Goal: Transaction & Acquisition: Download file/media

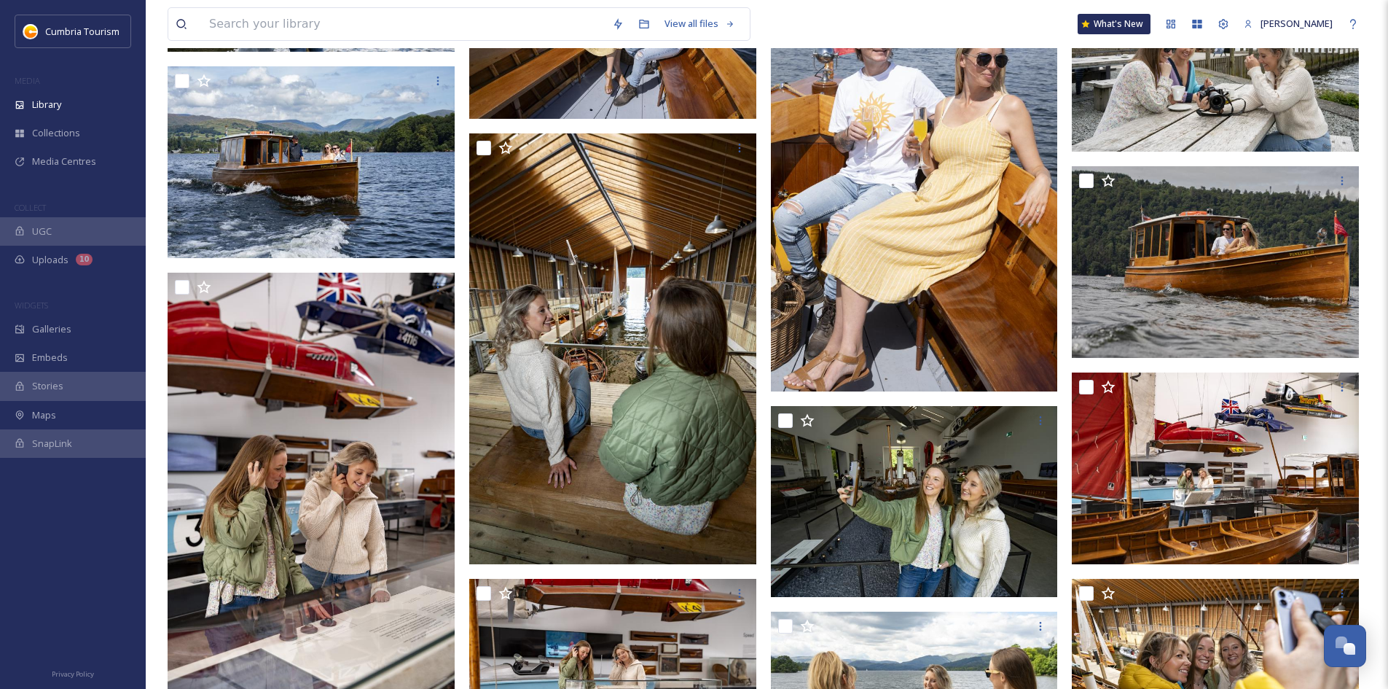
scroll to position [5464, 0]
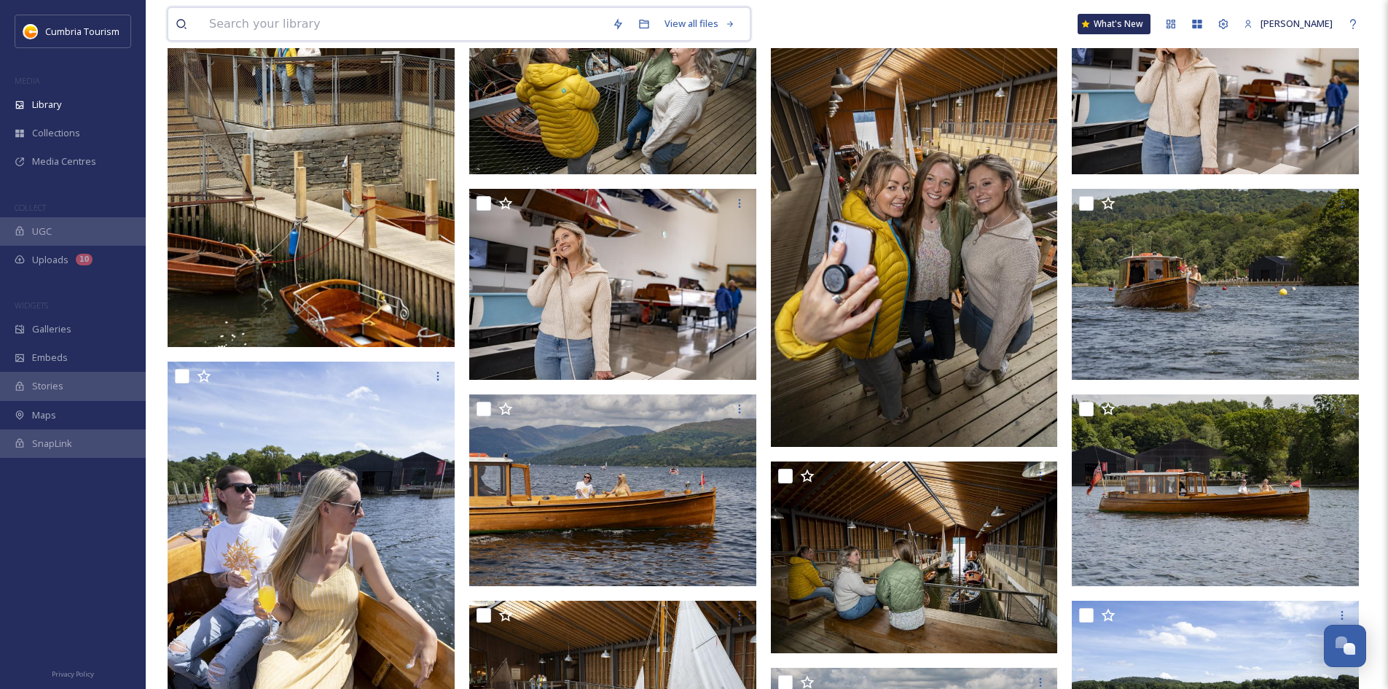
click at [307, 34] on input at bounding box center [403, 24] width 403 height 32
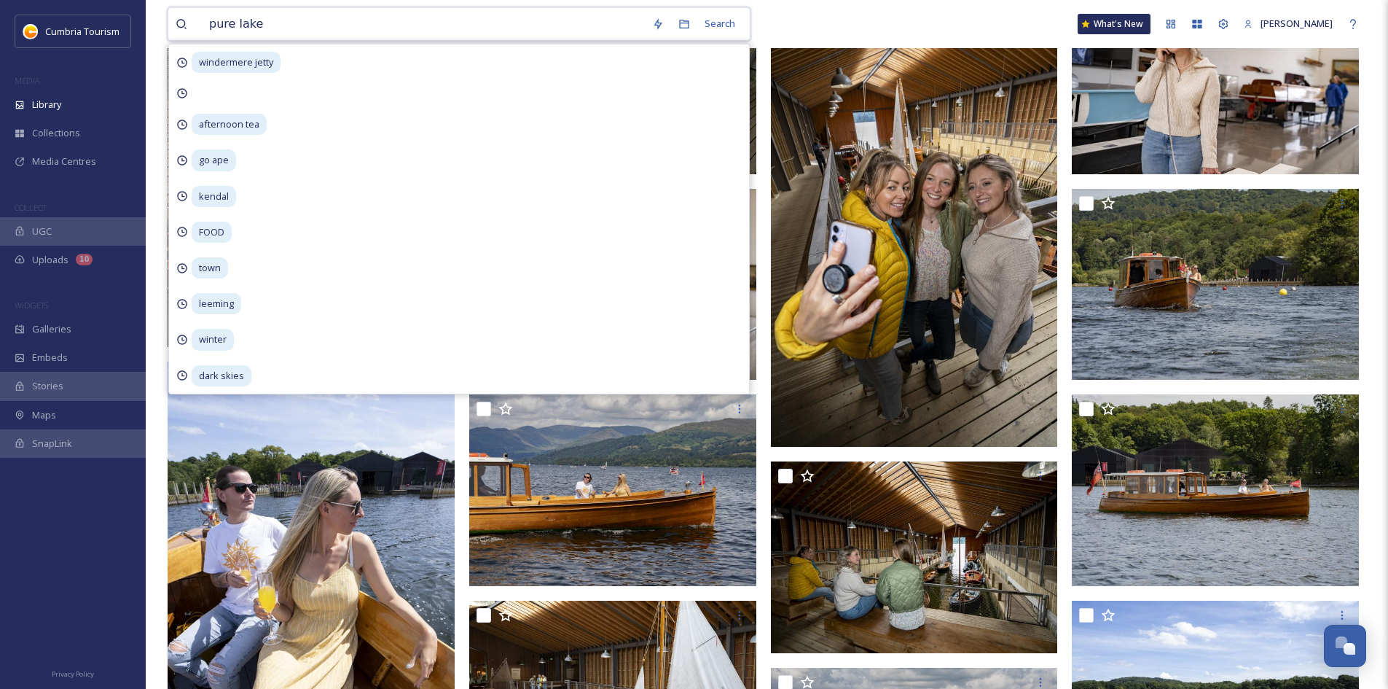
type input "pure lakes"
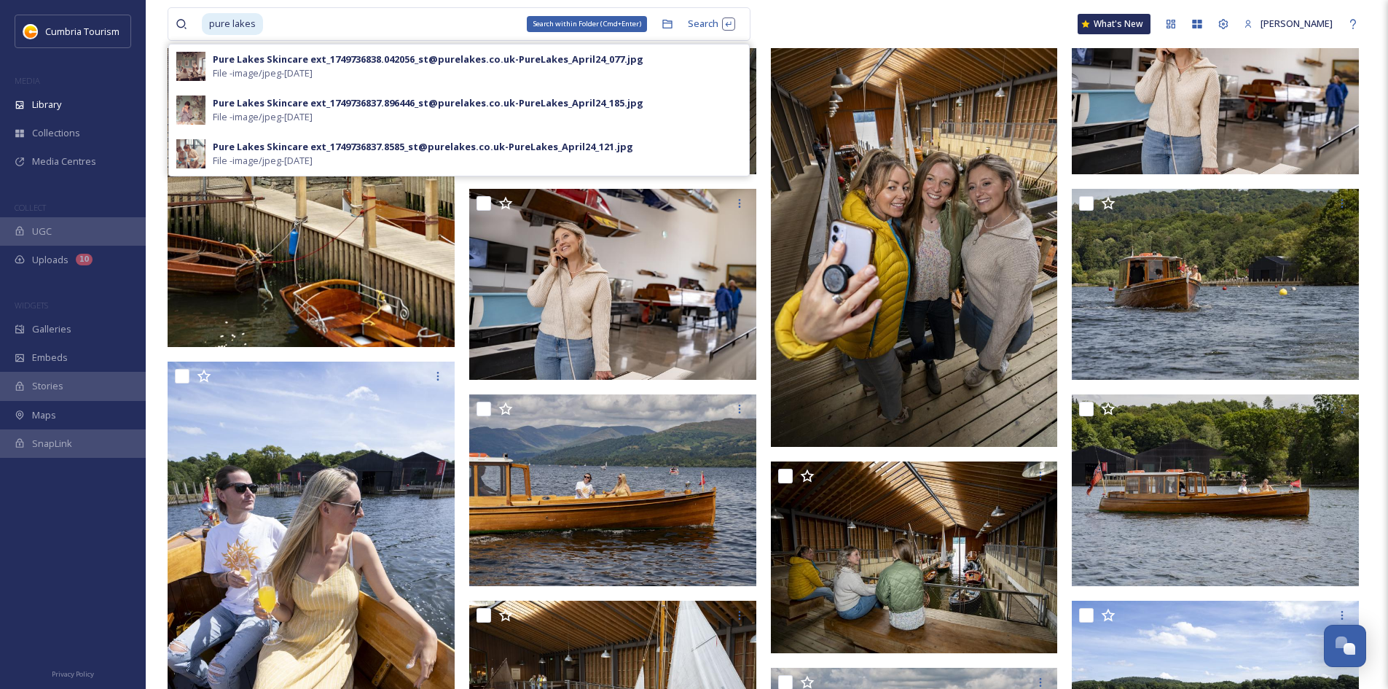
click at [664, 36] on div "Search within Folder (Cmd+Enter)" at bounding box center [667, 24] width 26 height 26
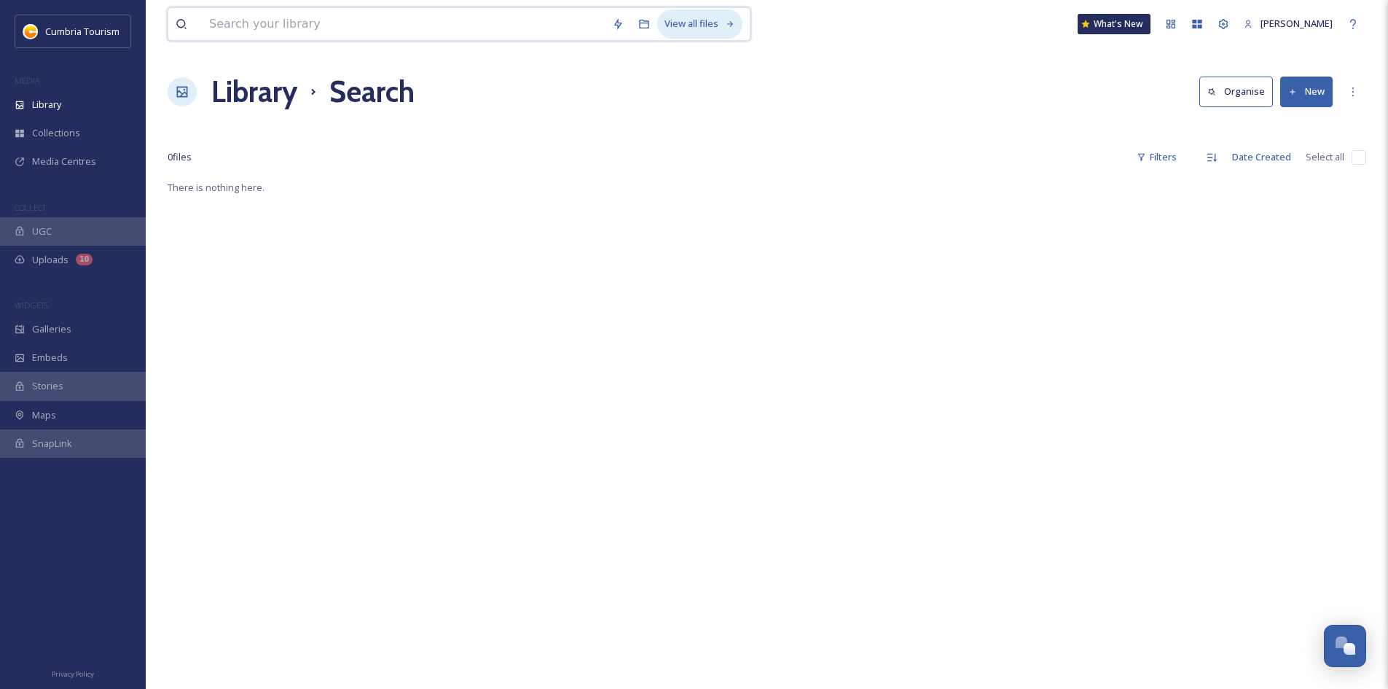
click at [699, 25] on div "View all files" at bounding box center [699, 23] width 85 height 28
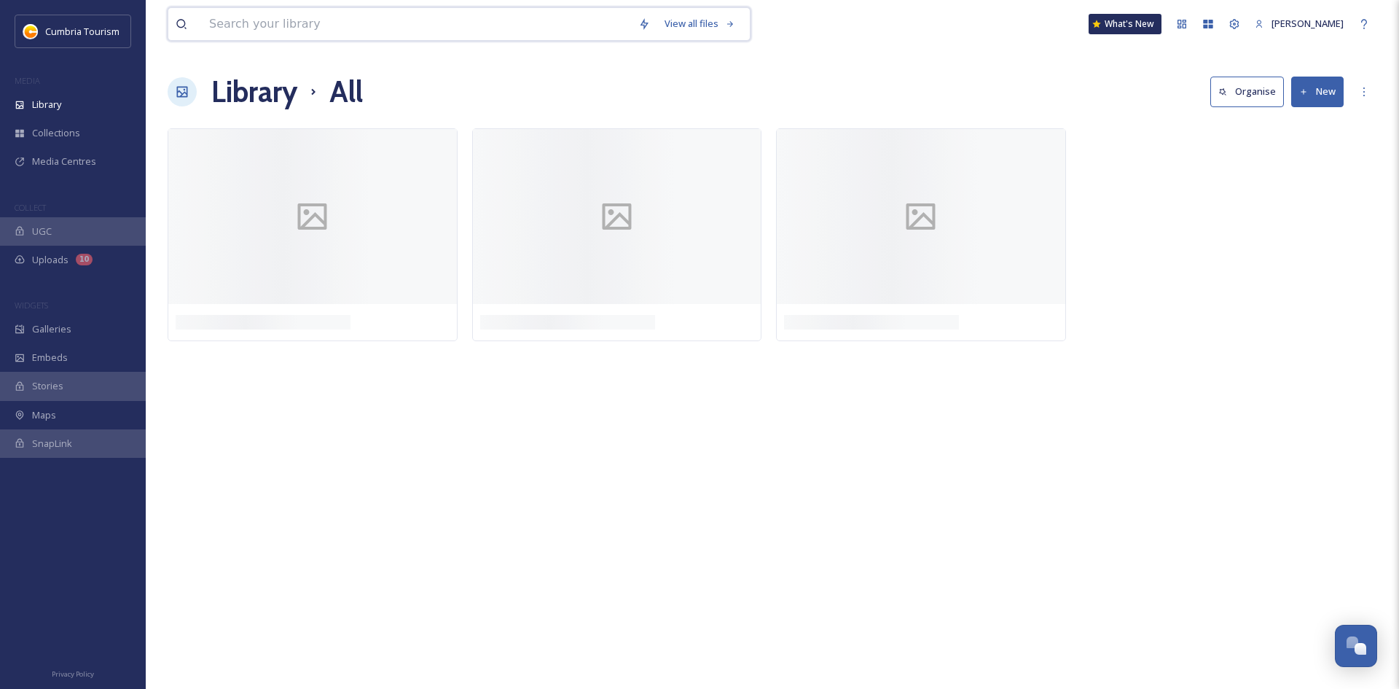
click at [536, 15] on input at bounding box center [416, 24] width 429 height 32
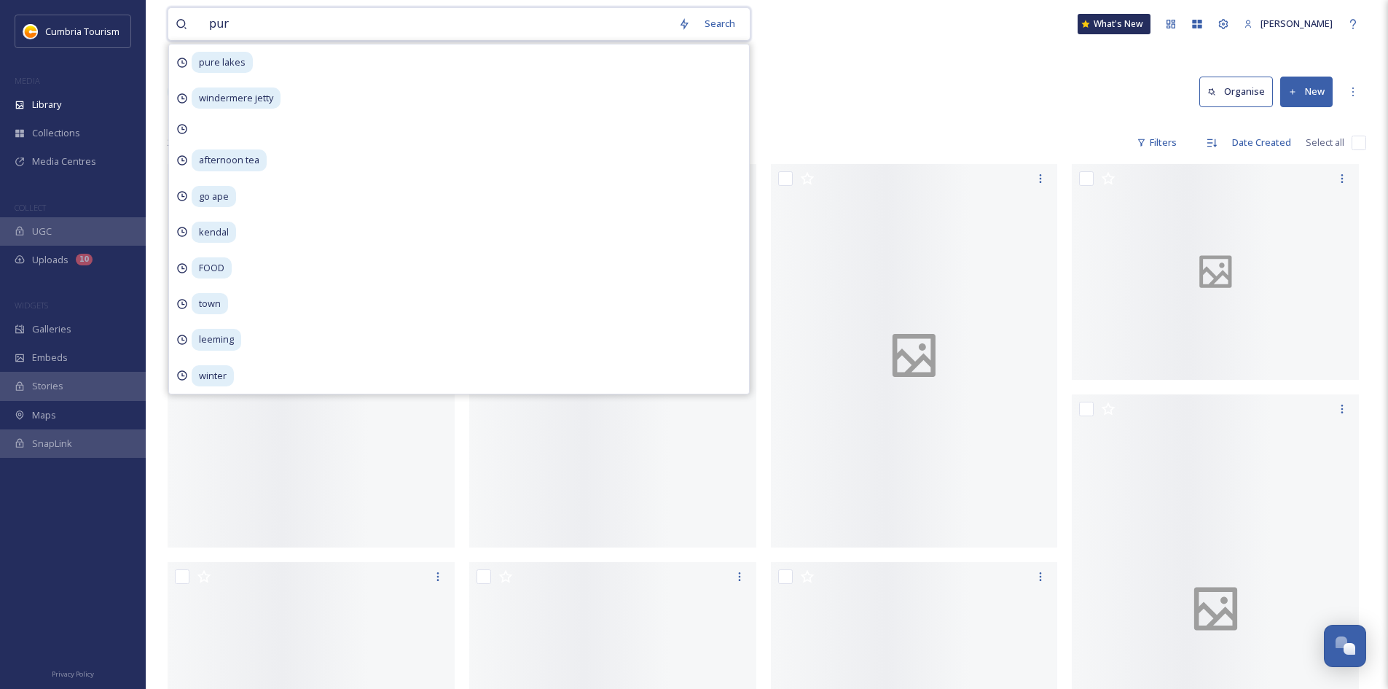
type input "pure"
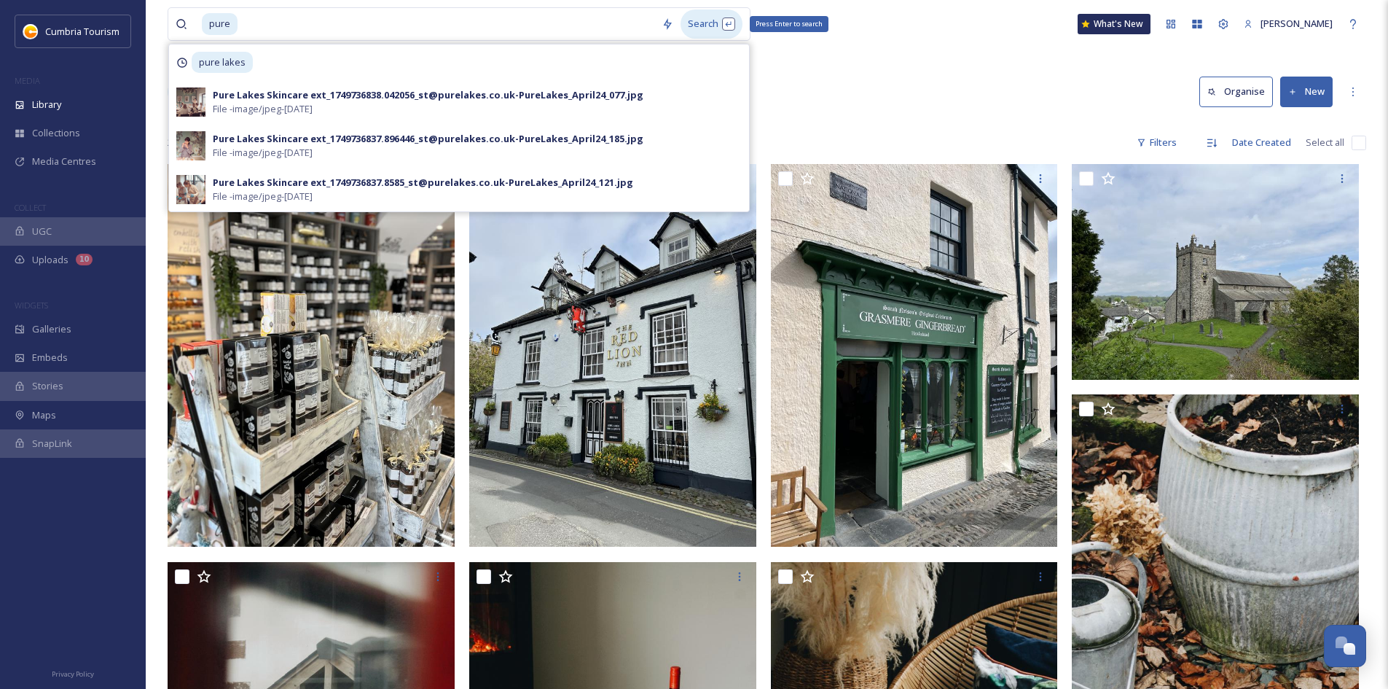
click at [699, 27] on div "Search Press Enter to search" at bounding box center [711, 23] width 62 height 28
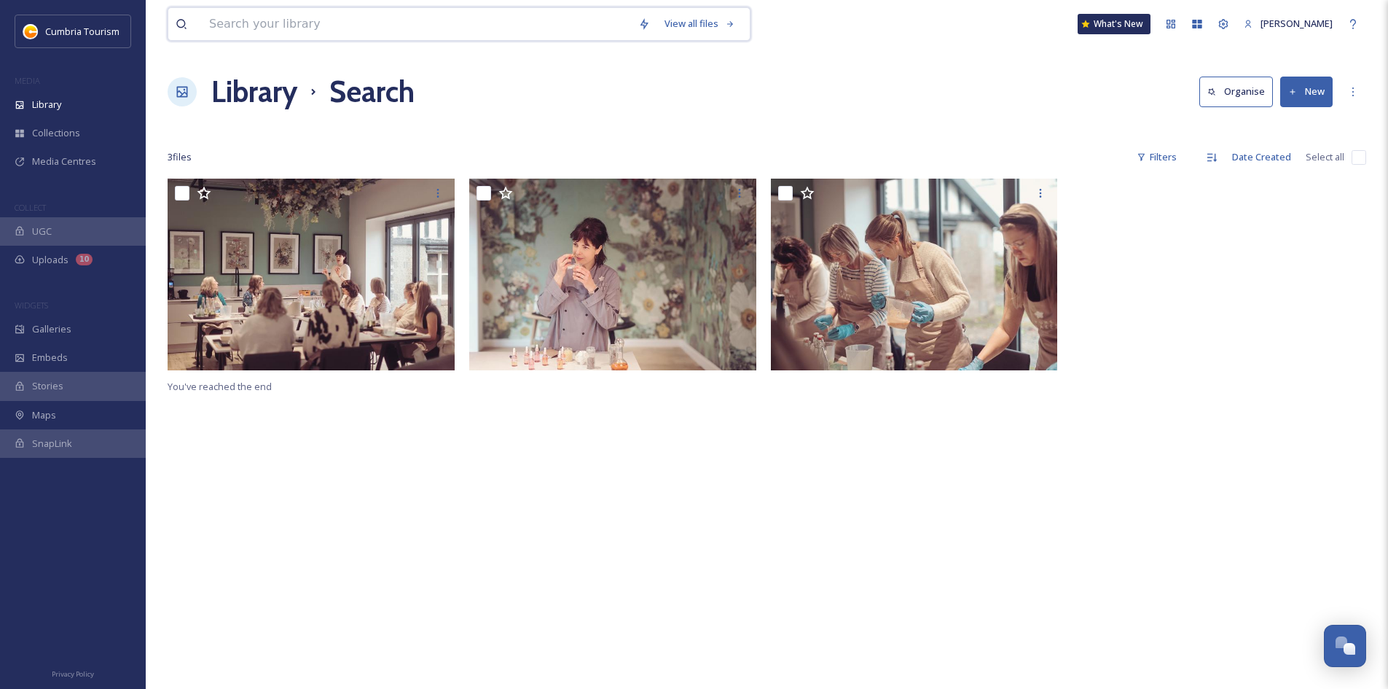
click at [334, 26] on input at bounding box center [416, 24] width 429 height 32
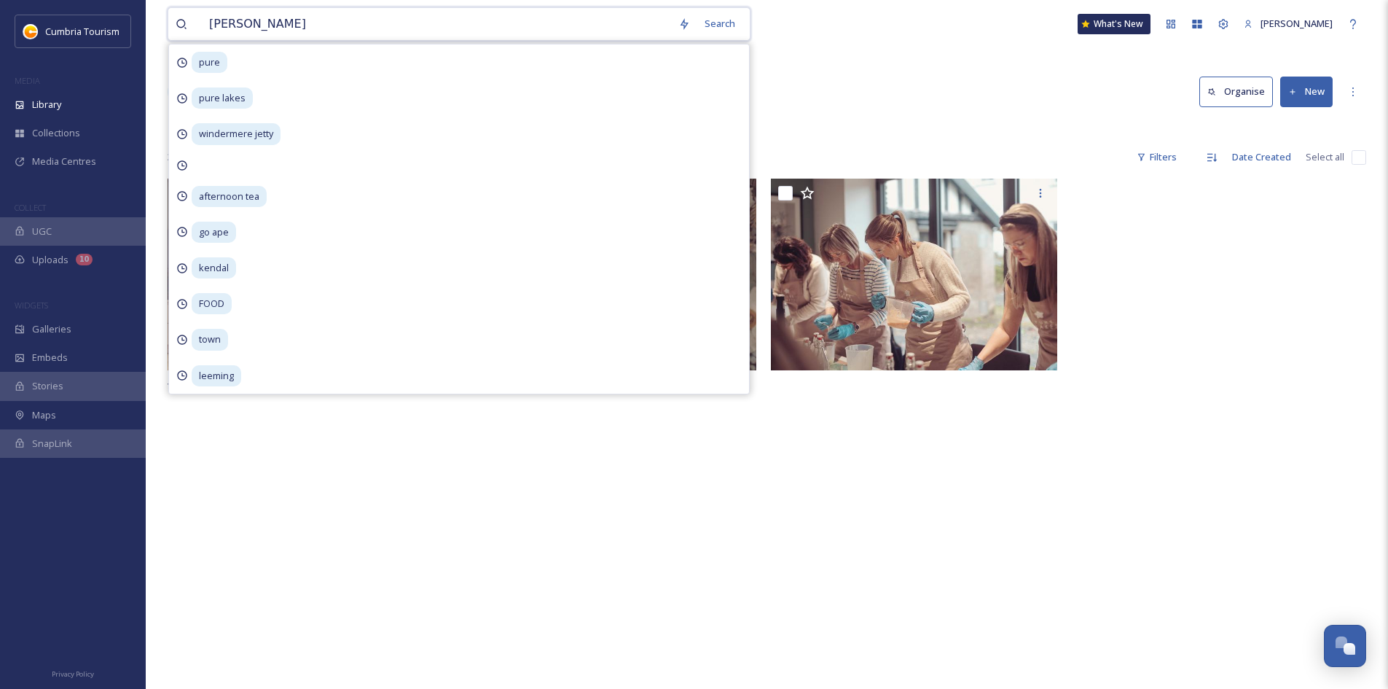
type input "holker"
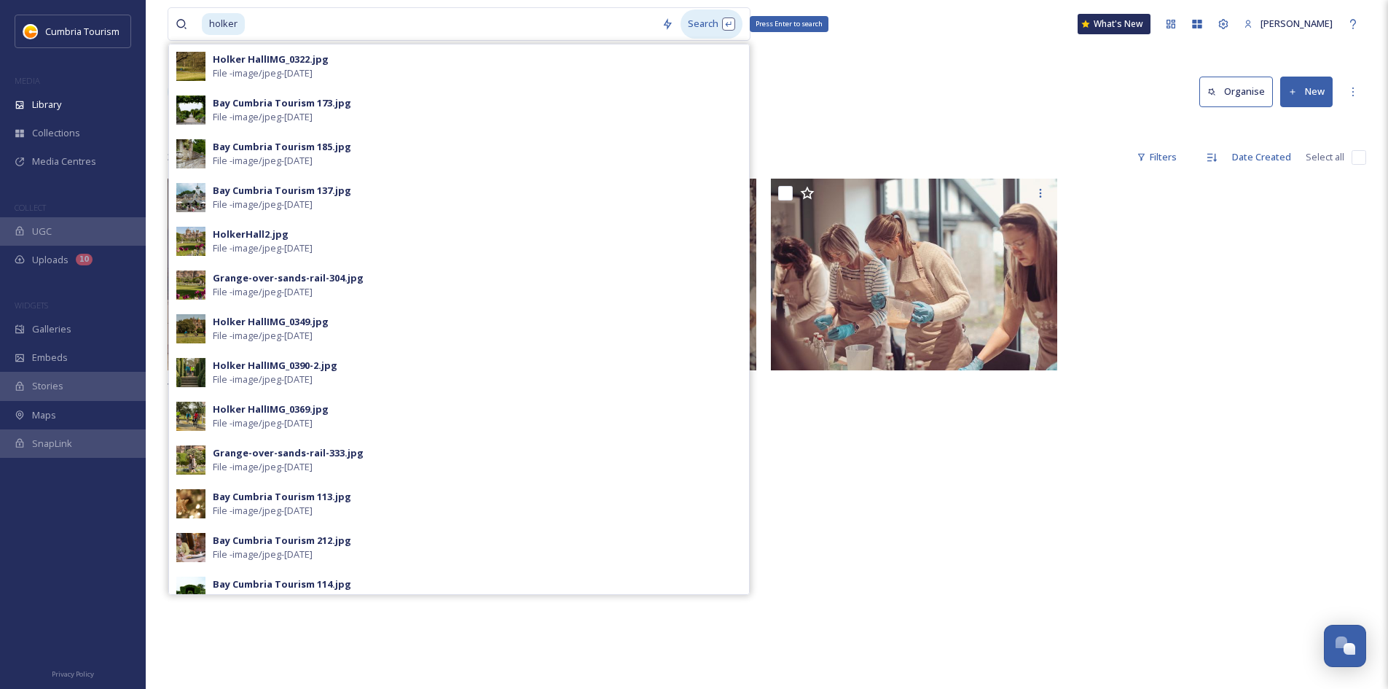
click at [693, 17] on div "Search Press Enter to search" at bounding box center [711, 23] width 62 height 28
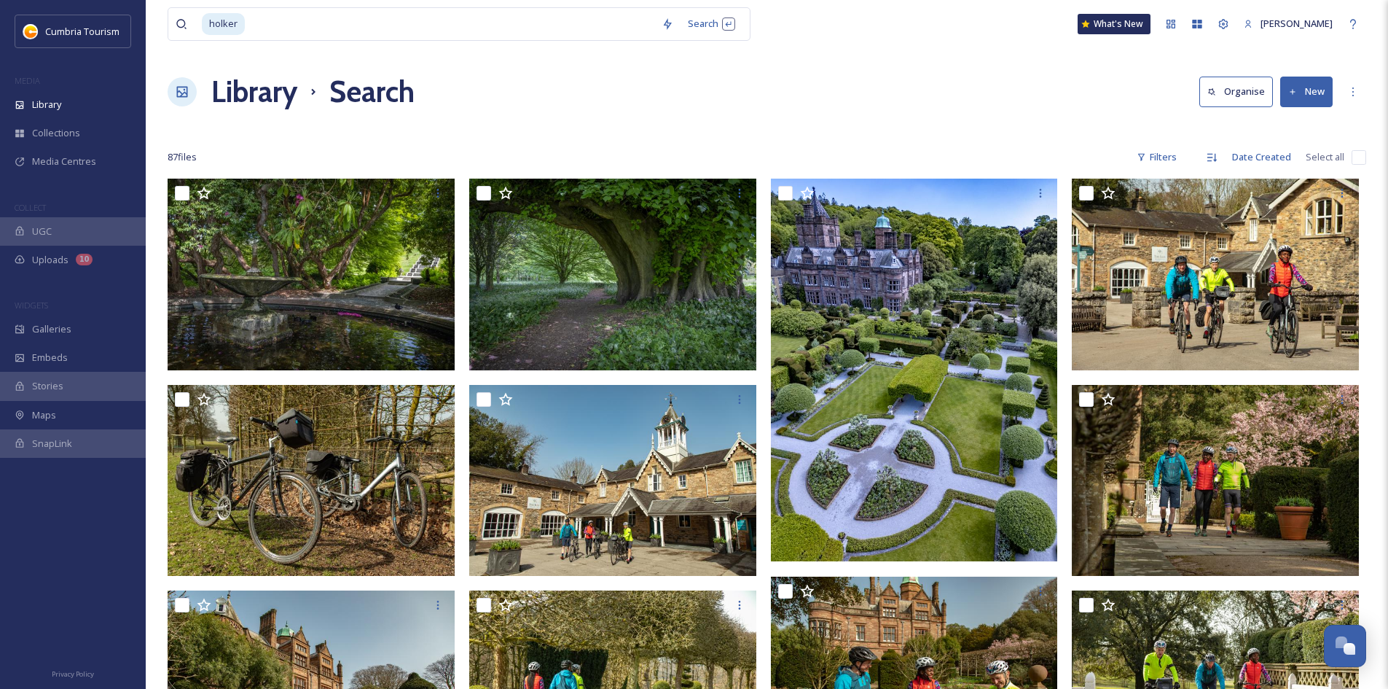
click at [1008, 127] on div at bounding box center [767, 128] width 1199 height 15
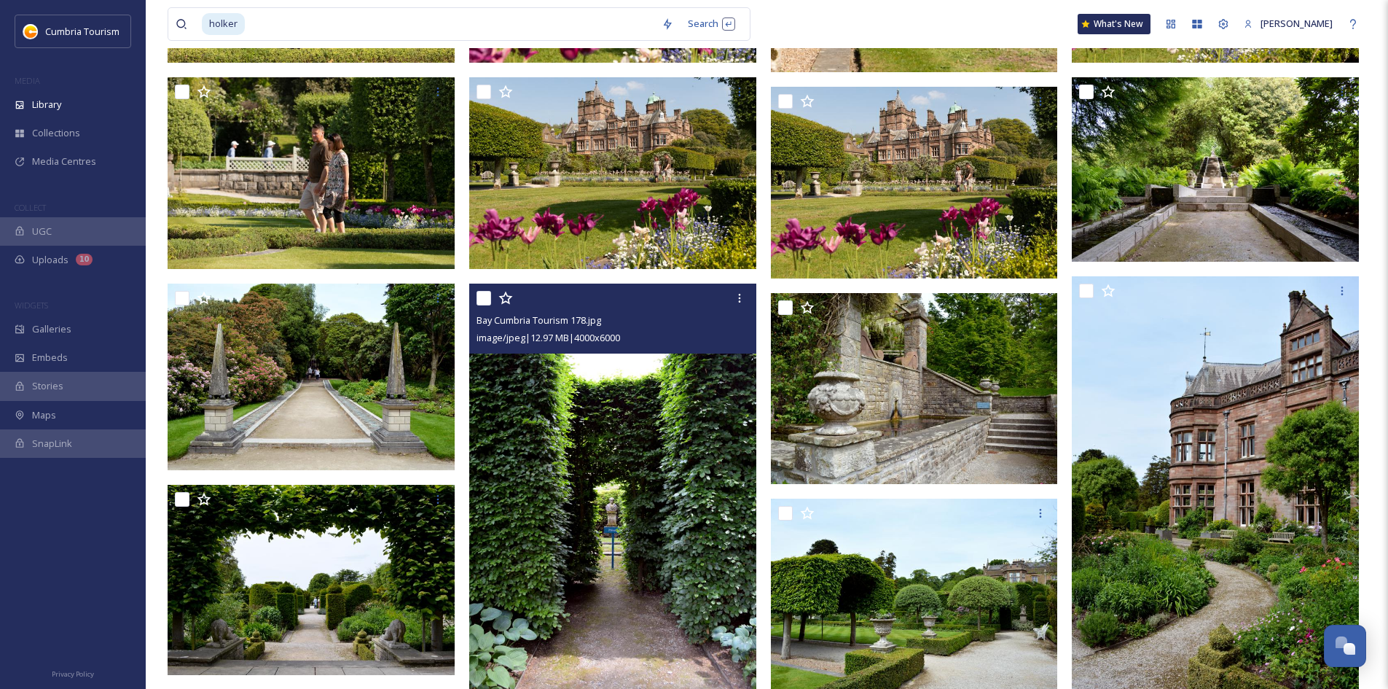
scroll to position [1948, 0]
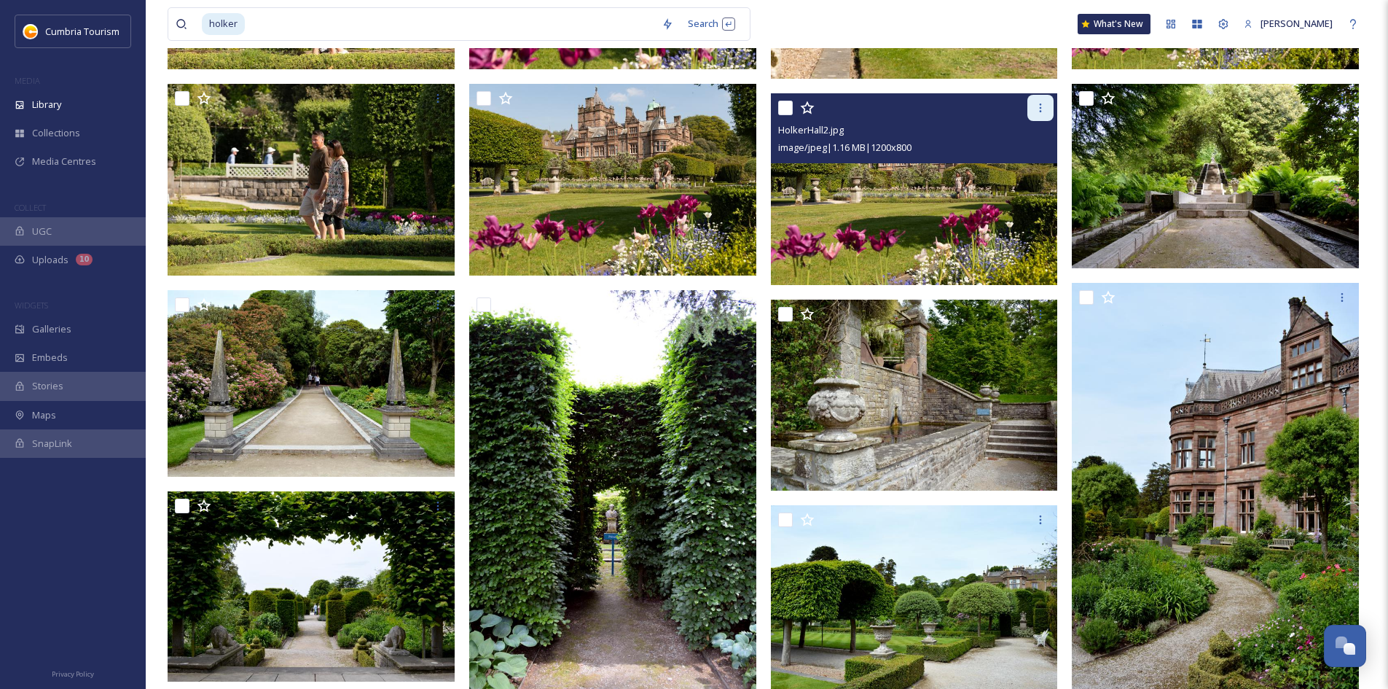
click at [1037, 113] on icon at bounding box center [1041, 108] width 12 height 12
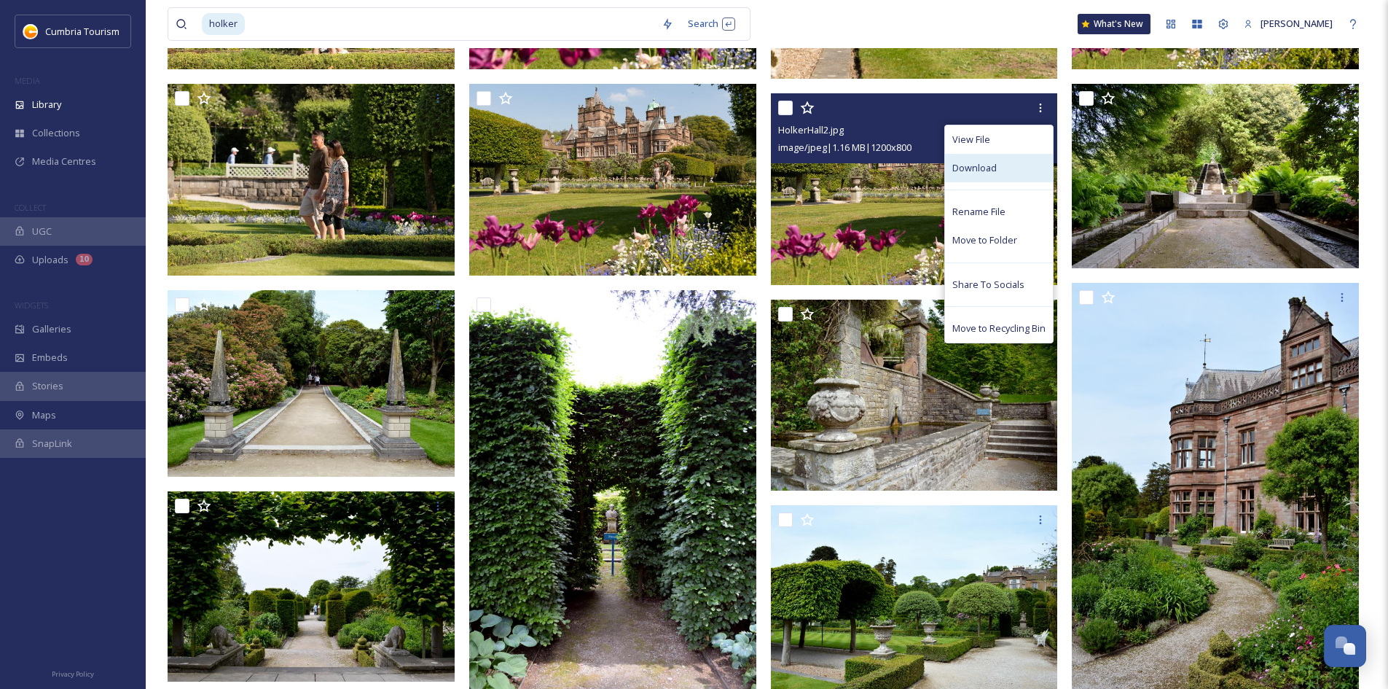
click at [994, 173] on span "Download" at bounding box center [974, 168] width 44 height 14
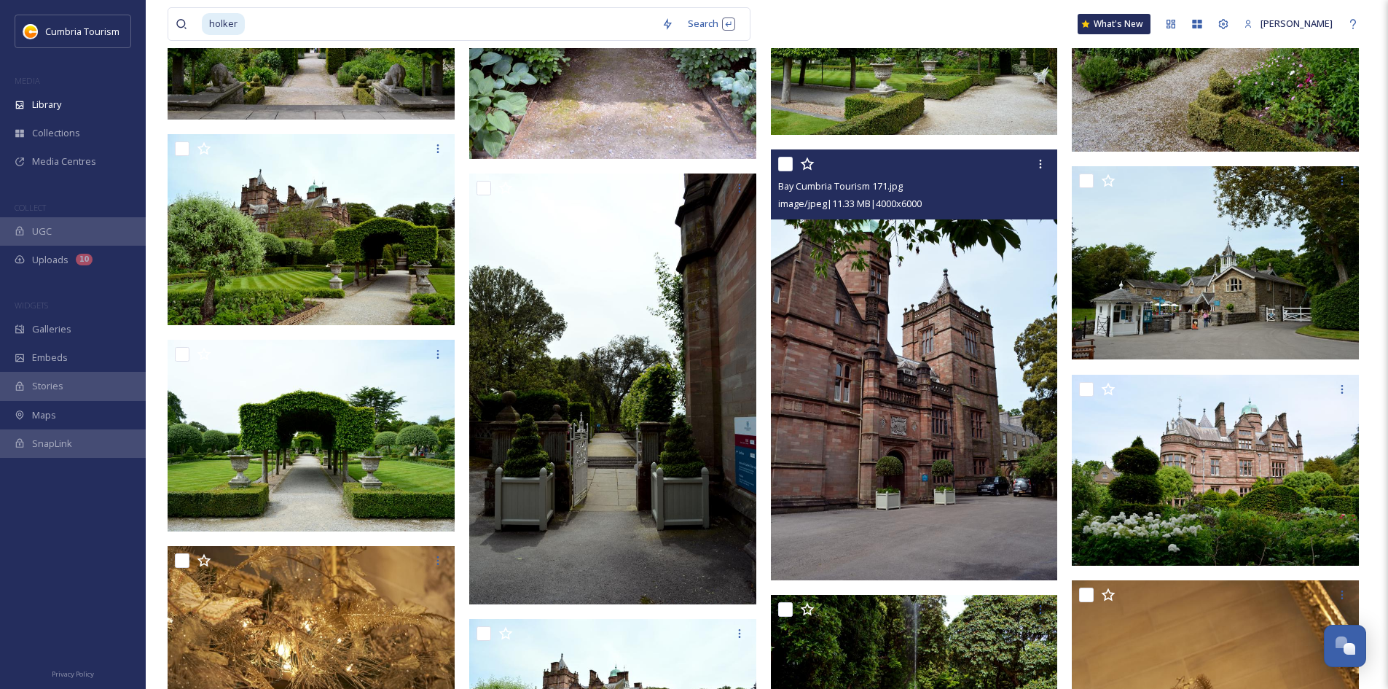
scroll to position [2531, 0]
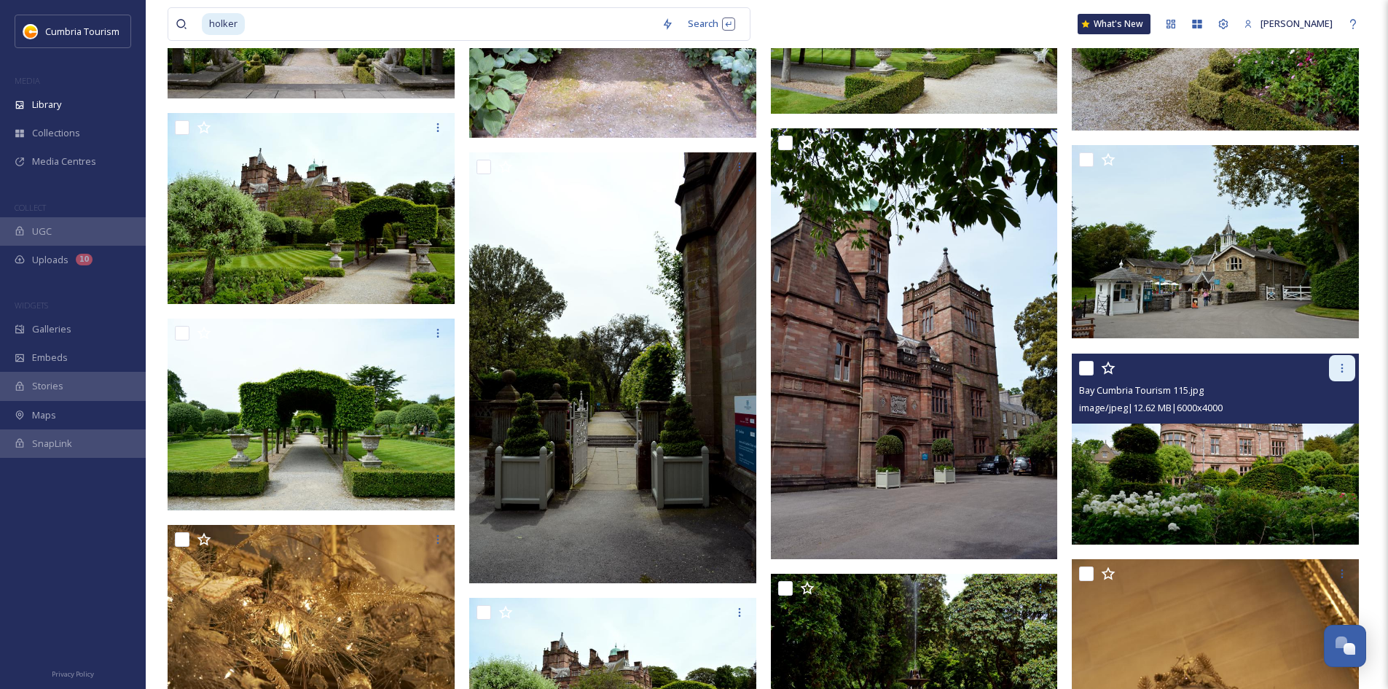
click at [1339, 368] on icon at bounding box center [1342, 368] width 12 height 12
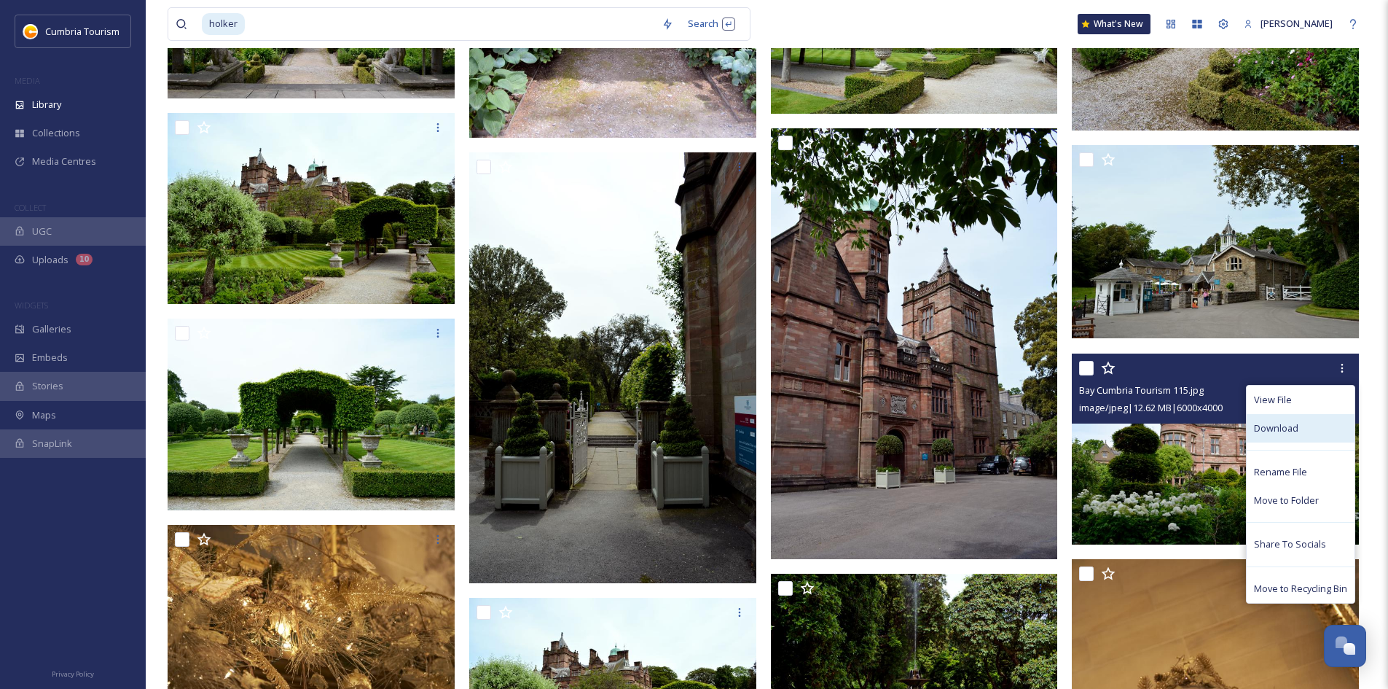
click at [1307, 431] on div "Download" at bounding box center [1301, 428] width 108 height 28
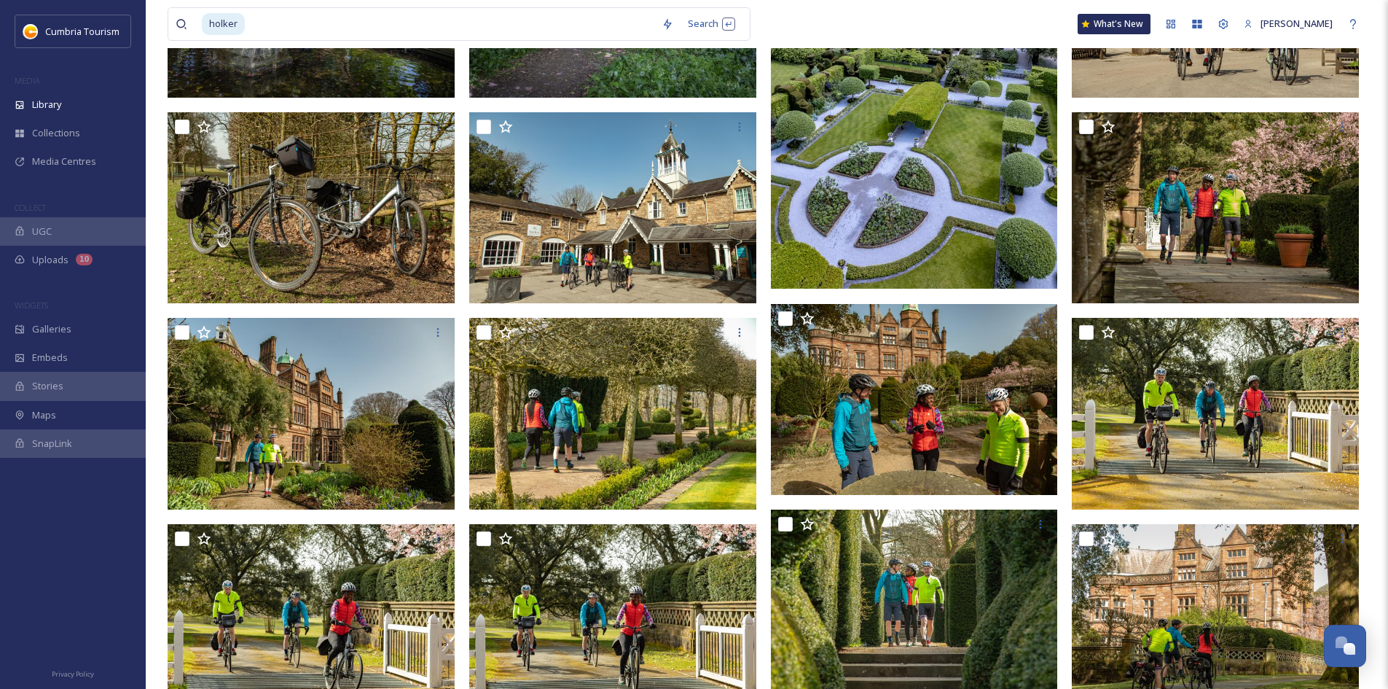
scroll to position [0, 0]
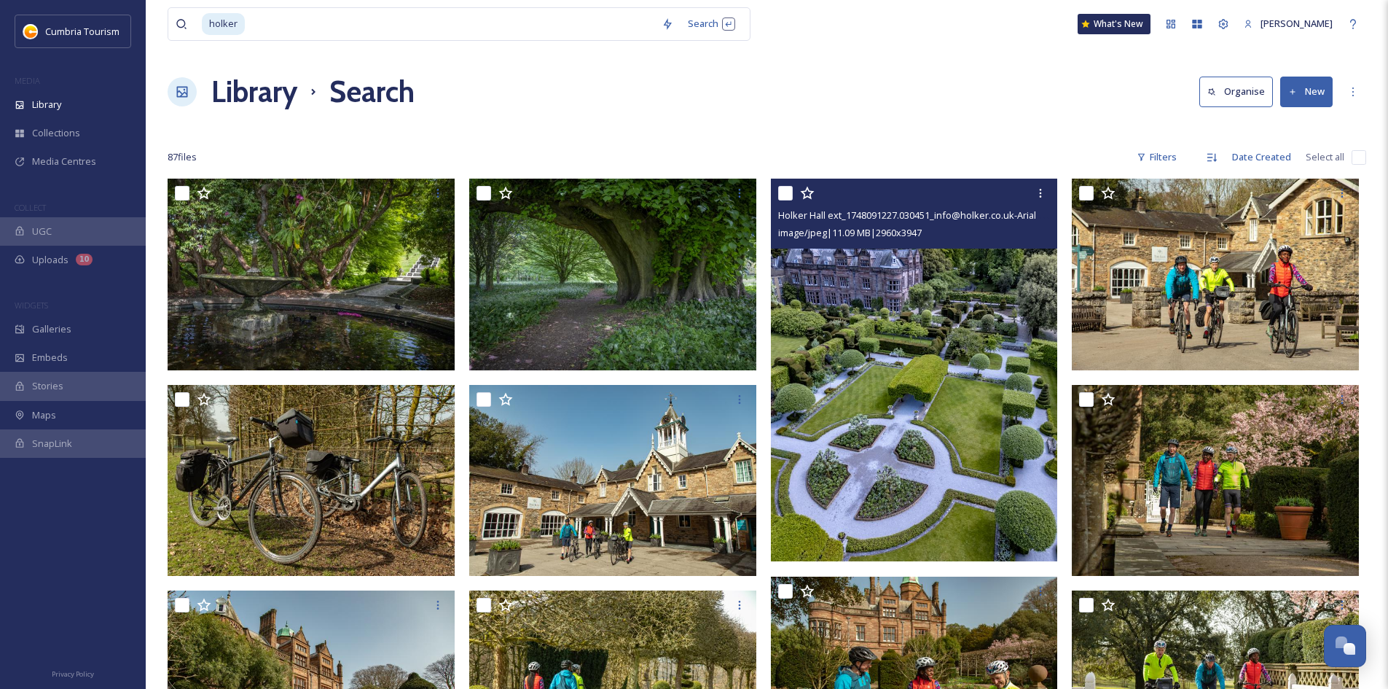
click at [935, 382] on img at bounding box center [914, 370] width 287 height 383
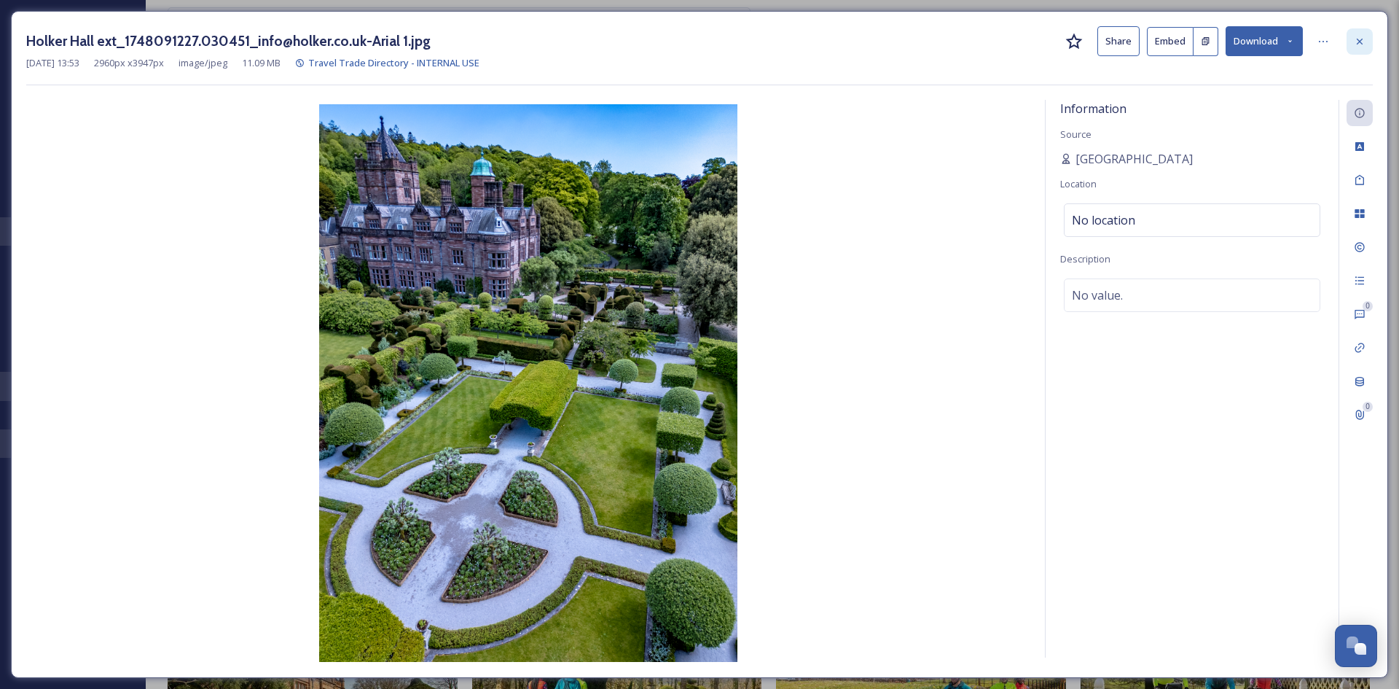
click at [1362, 47] on icon at bounding box center [1360, 42] width 12 height 12
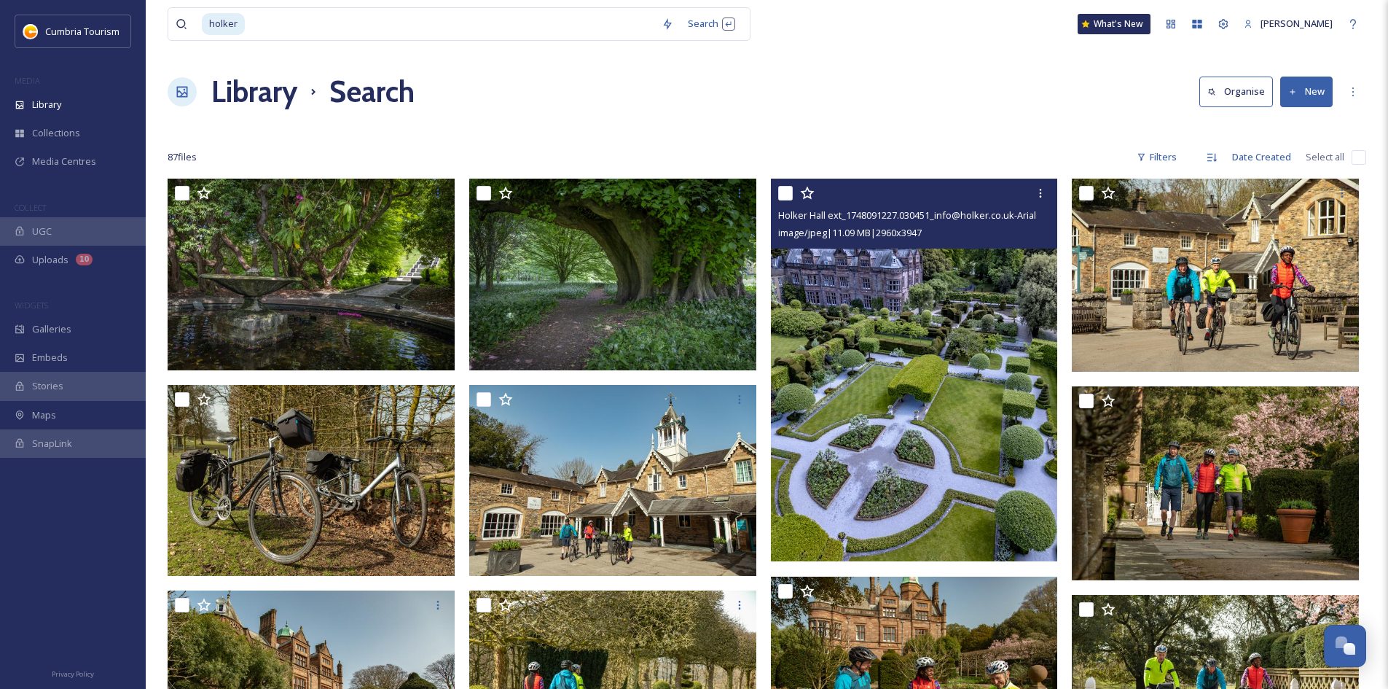
drag, startPoint x: 380, startPoint y: 28, endPoint x: 222, endPoint y: 23, distance: 157.4
click at [222, 23] on div "holker" at bounding box center [428, 24] width 452 height 32
click at [255, 28] on input at bounding box center [450, 24] width 408 height 32
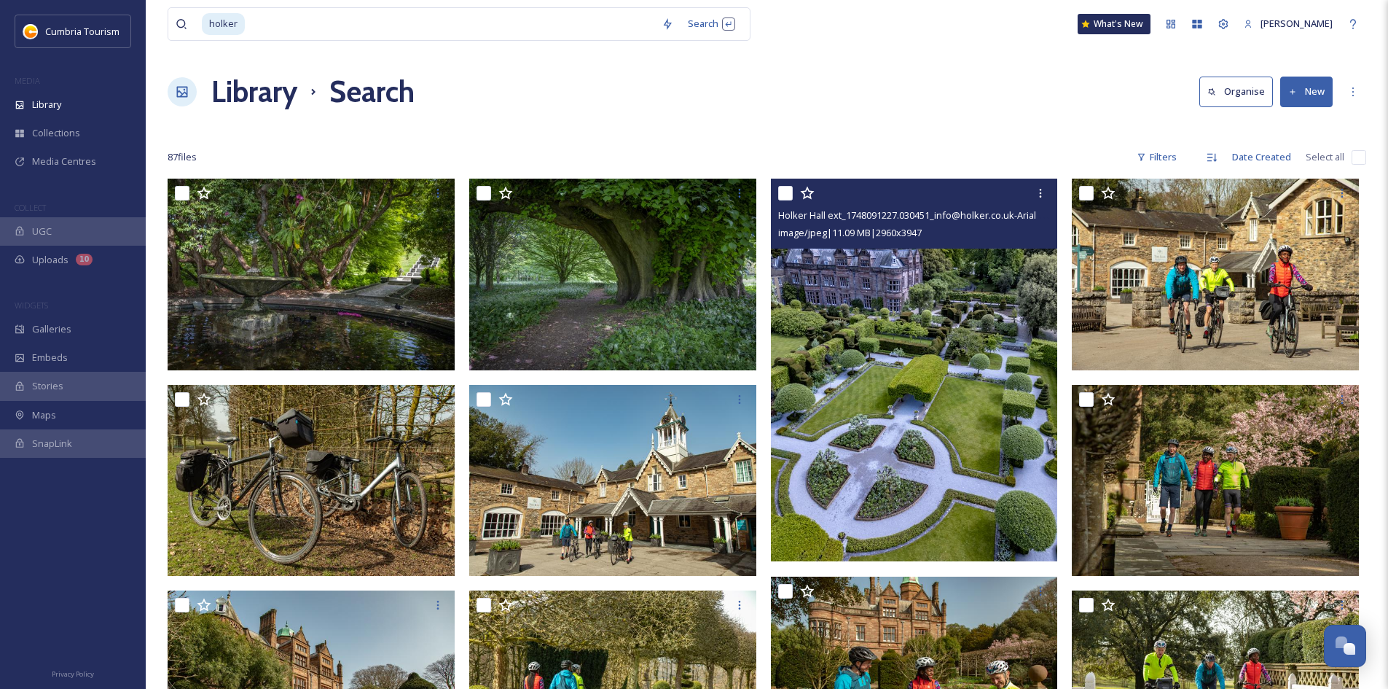
click at [860, 7] on div "holker Search What's New [PERSON_NAME]" at bounding box center [767, 24] width 1199 height 48
click at [293, 22] on input at bounding box center [450, 24] width 408 height 32
type input "h"
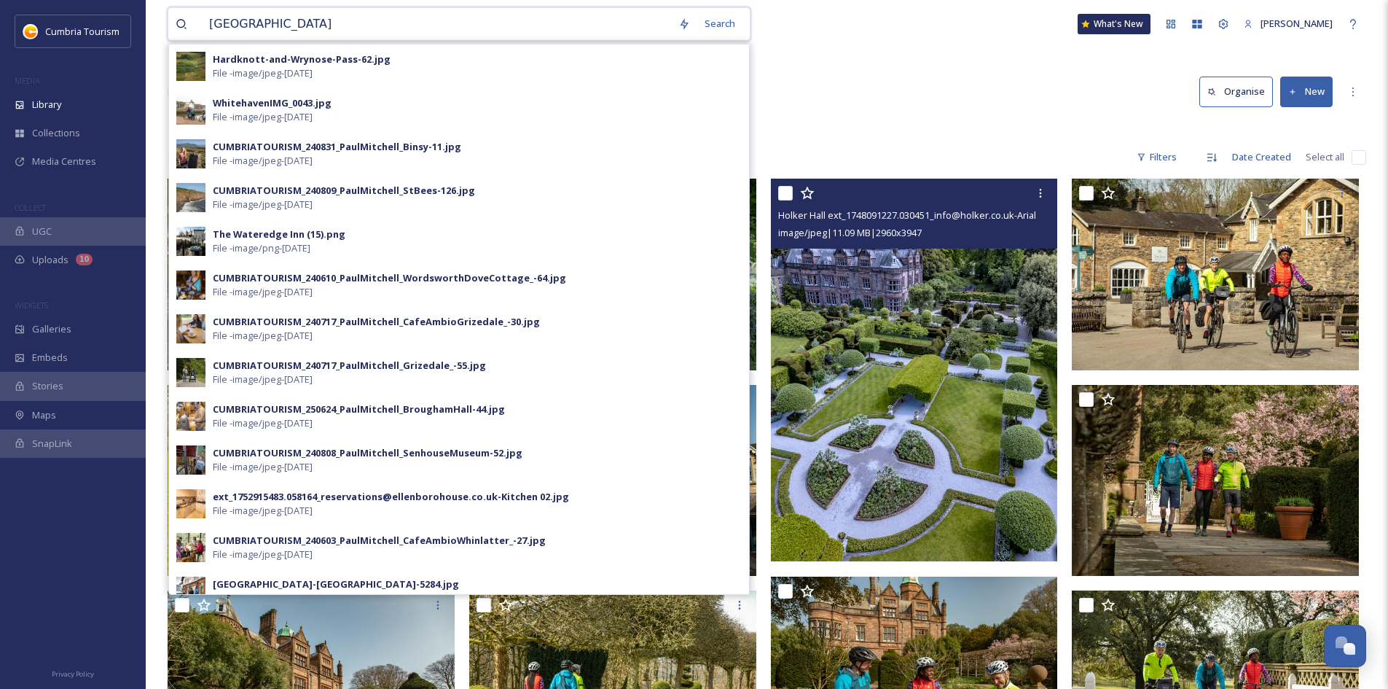
type input "high streets"
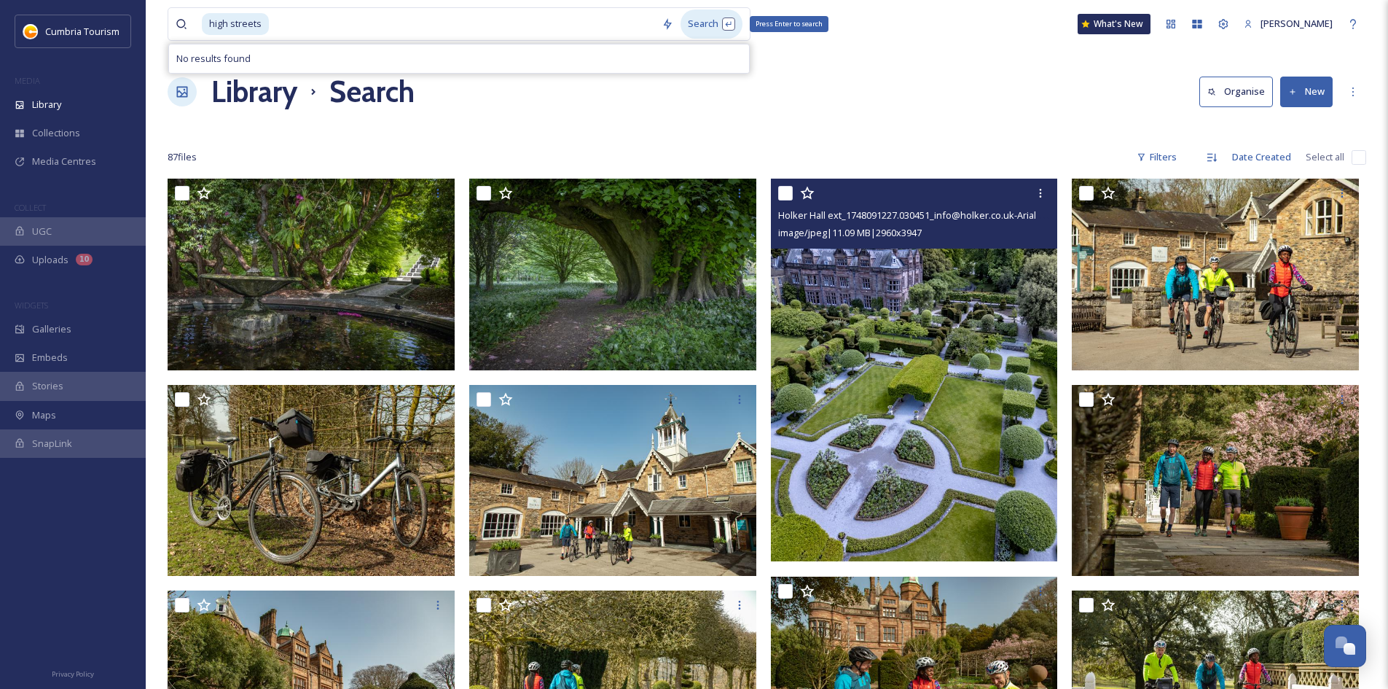
click at [711, 20] on div "Search Press Enter to search" at bounding box center [711, 23] width 62 height 28
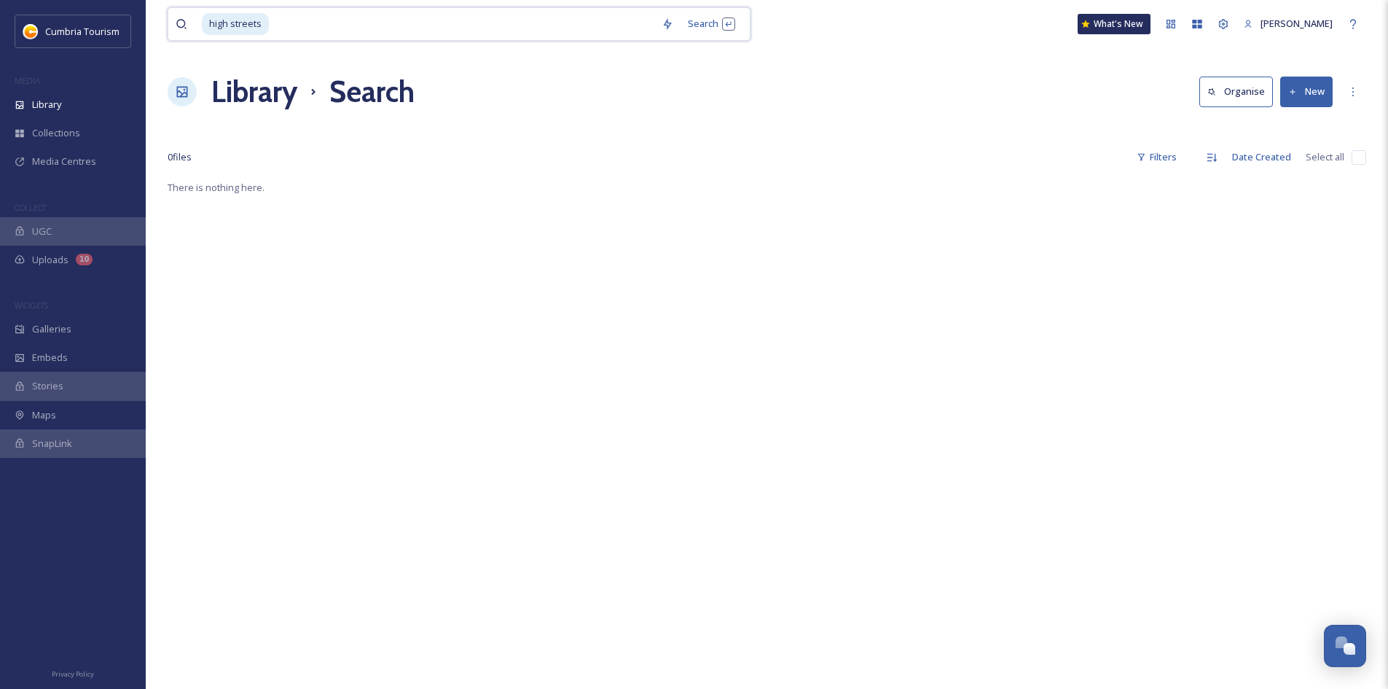
click at [263, 30] on span "high streets" at bounding box center [235, 23] width 67 height 21
drag, startPoint x: 284, startPoint y: 28, endPoint x: 120, endPoint y: 11, distance: 164.9
click at [120, 11] on div "Cumbria Tourism MEDIA Library Collections Media Centres COLLECT UGC Uploads 10 …" at bounding box center [694, 433] width 1388 height 867
type input "h"
type input "street"
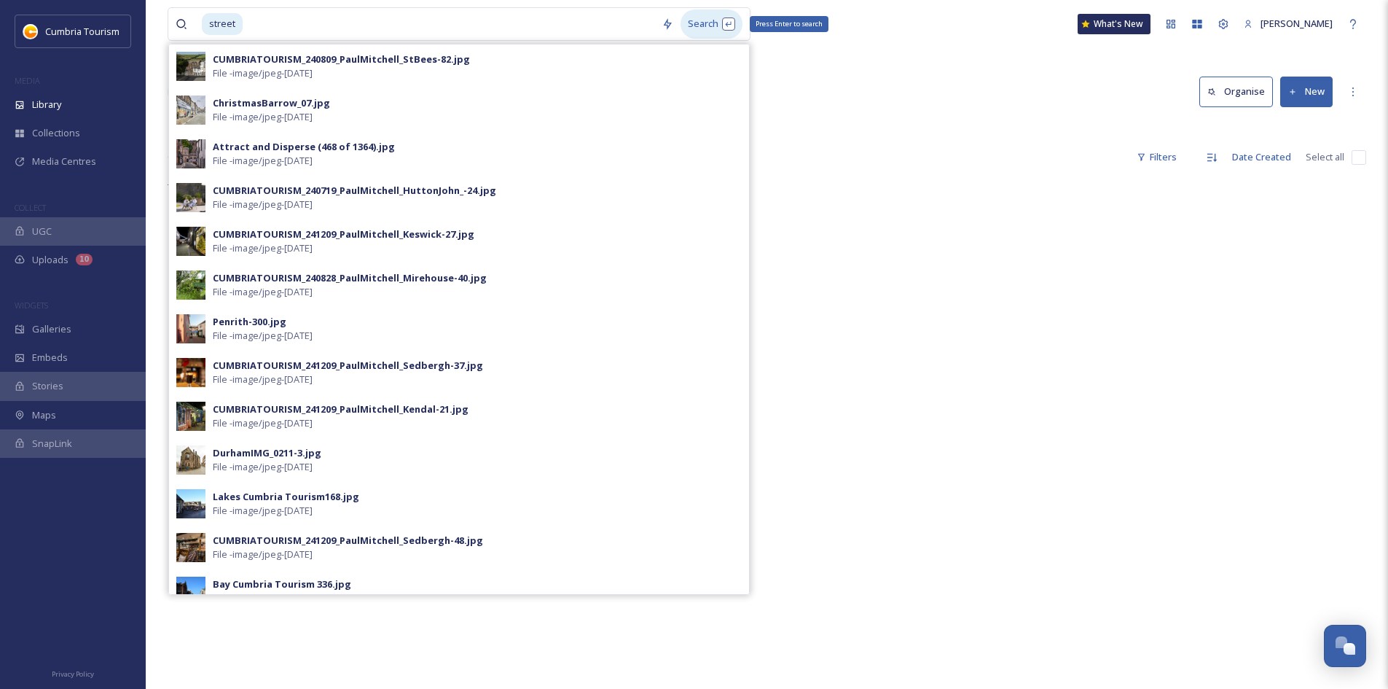
click at [707, 17] on div "Search Press Enter to search" at bounding box center [711, 23] width 62 height 28
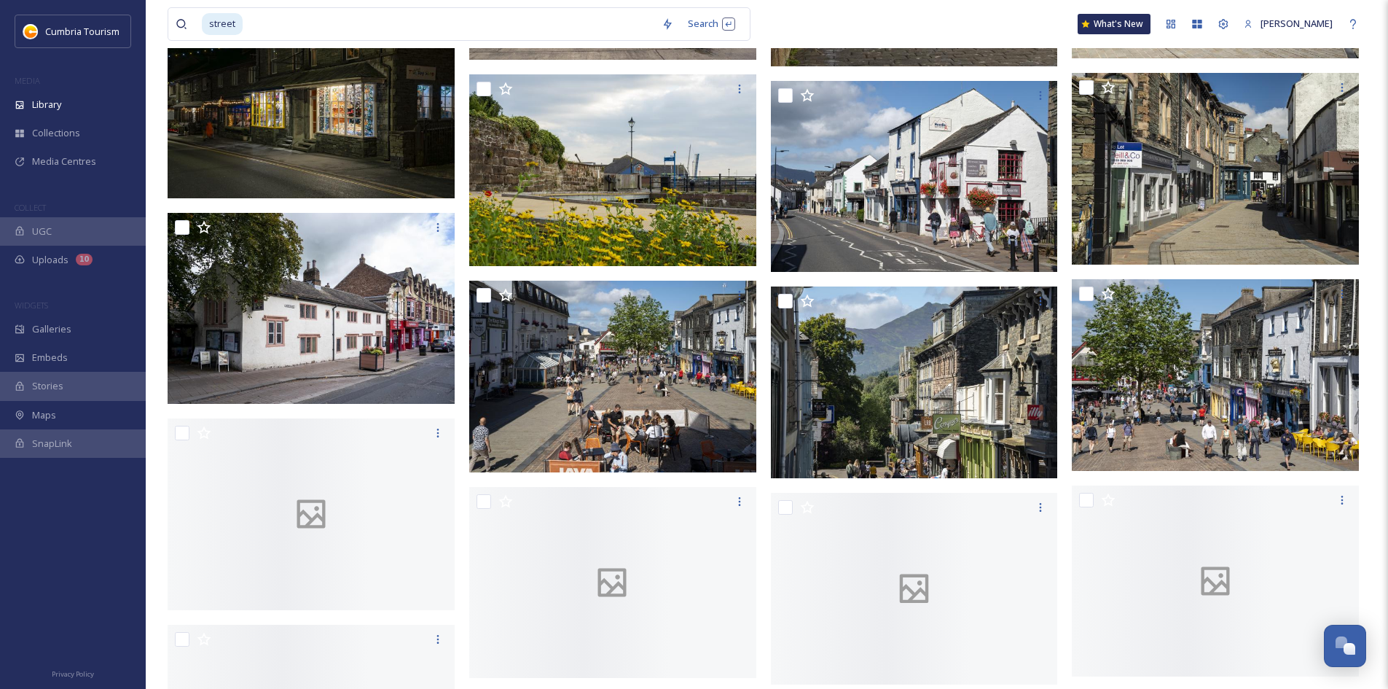
scroll to position [9836, 0]
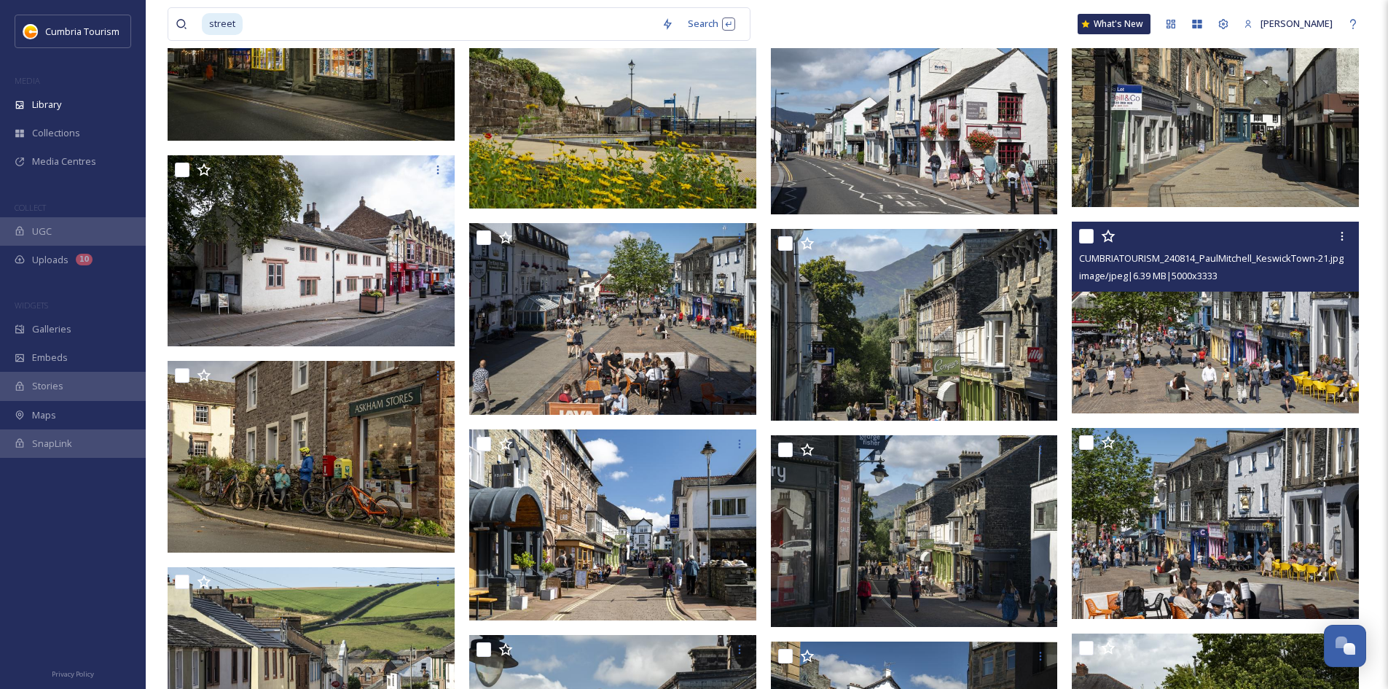
click at [1274, 323] on img at bounding box center [1215, 317] width 287 height 192
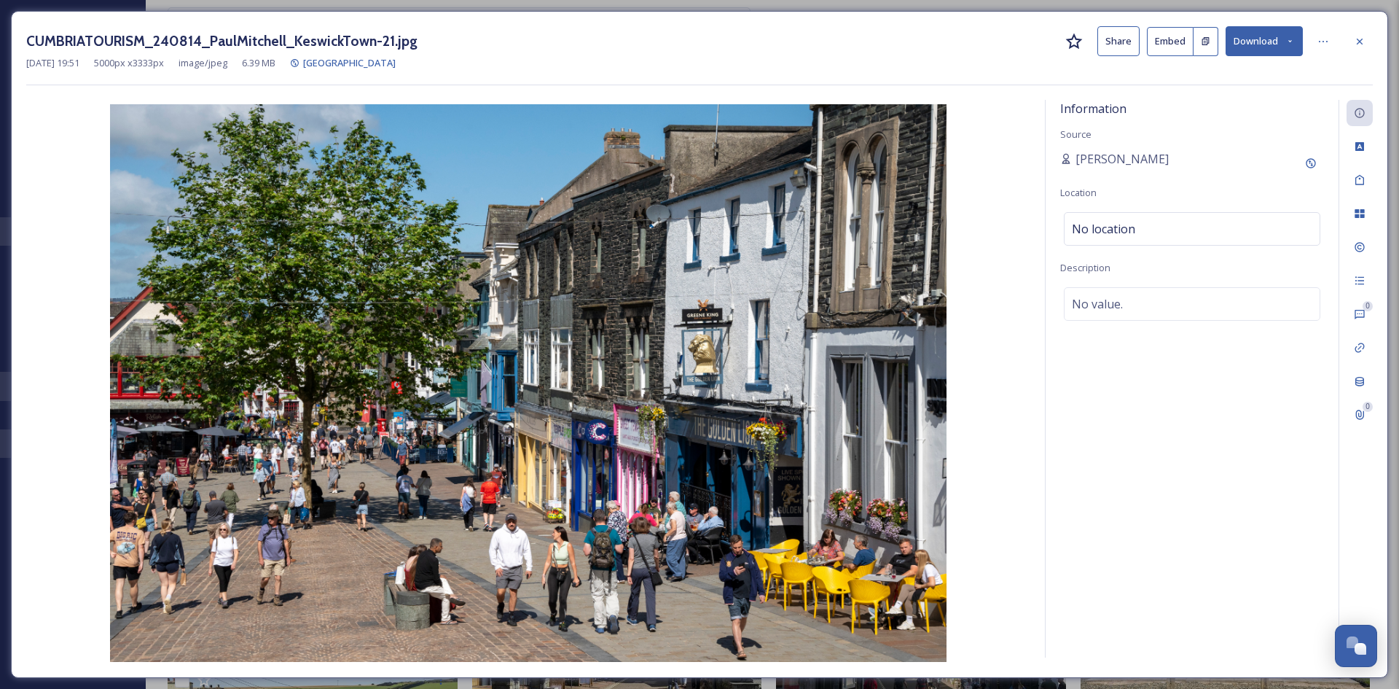
click at [1264, 49] on button "Download" at bounding box center [1263, 41] width 77 height 30
click at [1219, 74] on span "Download Original (5000 x 3333)" at bounding box center [1226, 75] width 138 height 14
click at [1370, 40] on div at bounding box center [1359, 41] width 26 height 26
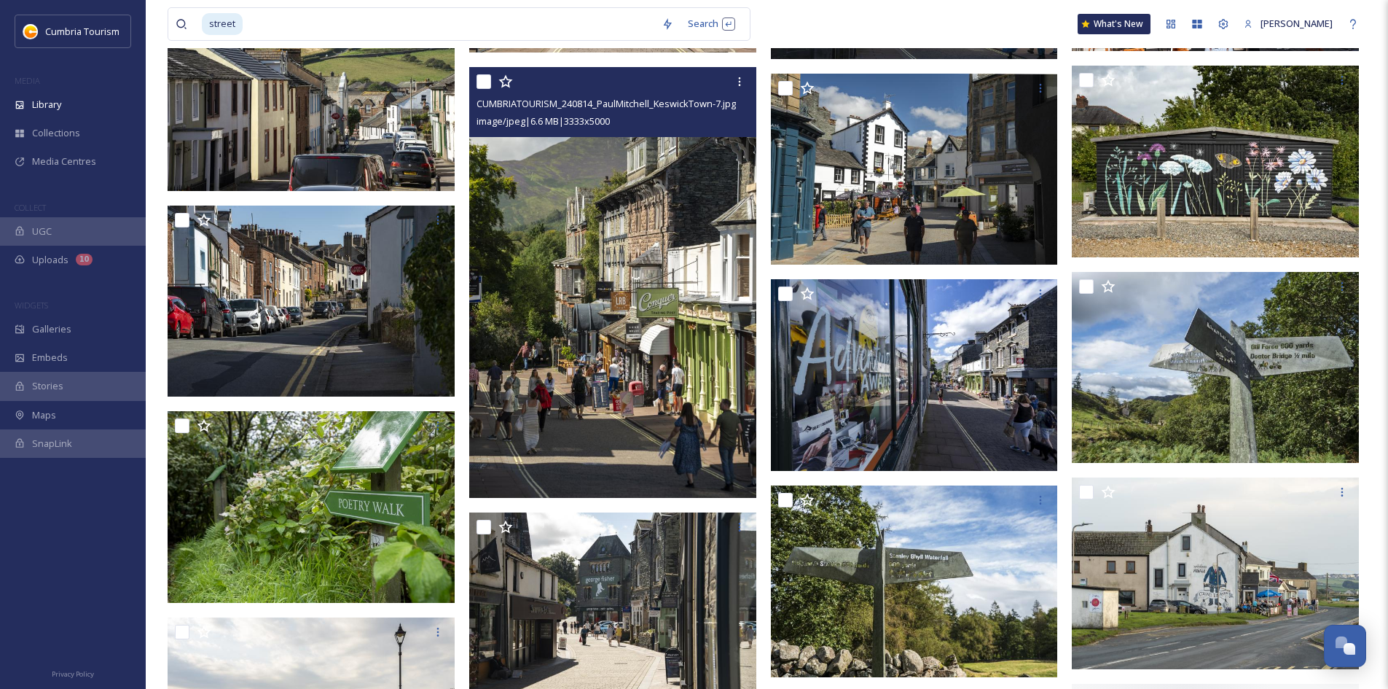
scroll to position [10419, 0]
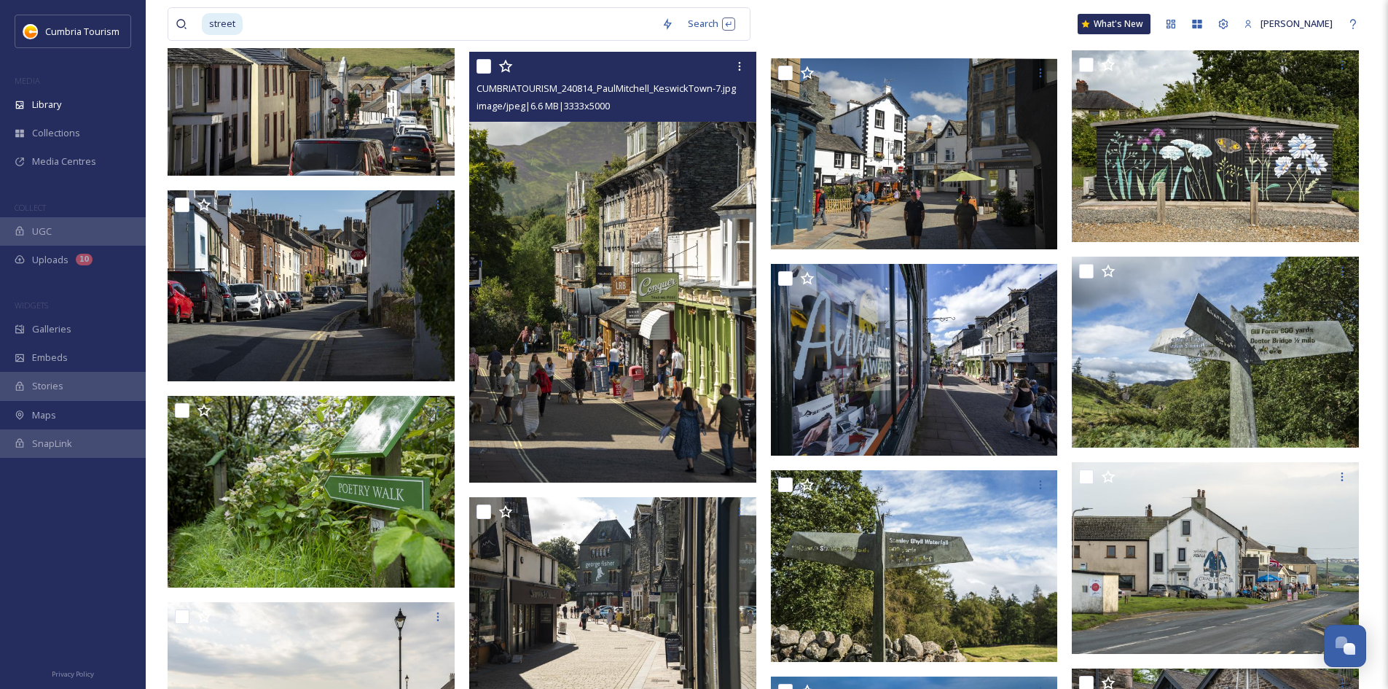
click at [553, 349] on img at bounding box center [612, 267] width 287 height 431
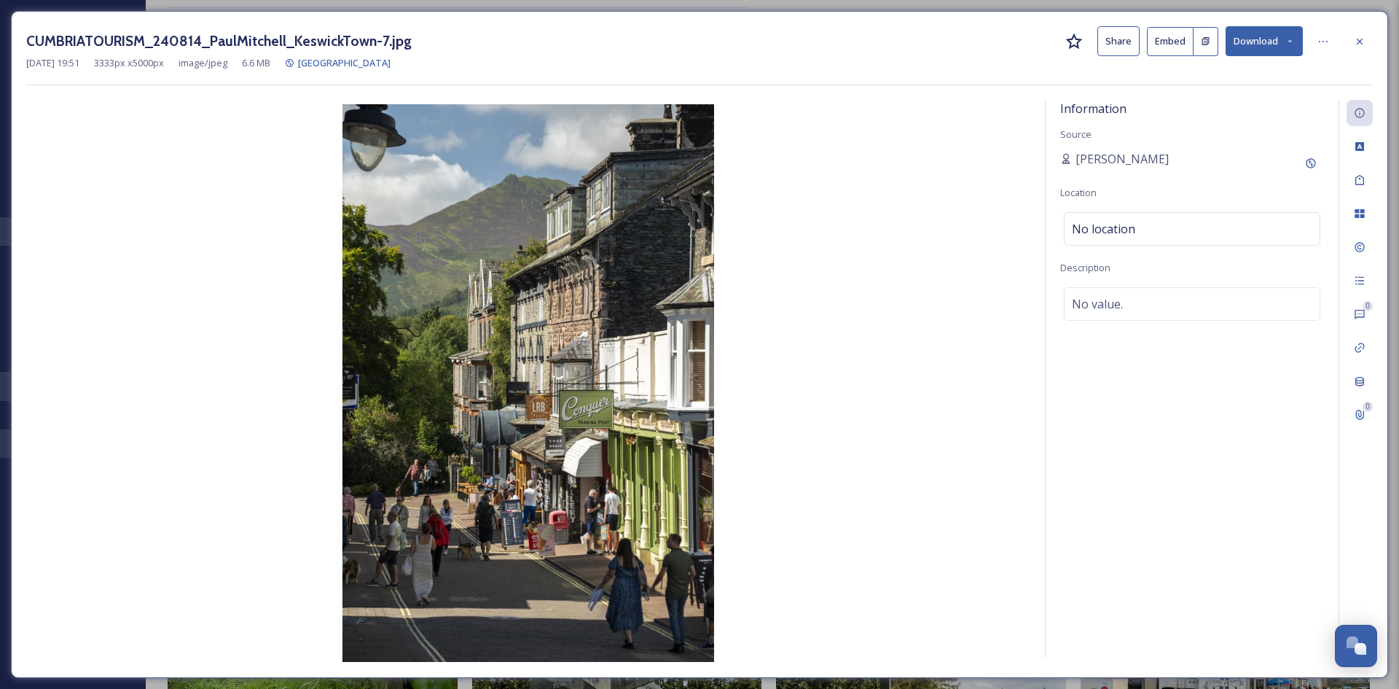
click at [1276, 40] on button "Download" at bounding box center [1263, 41] width 77 height 30
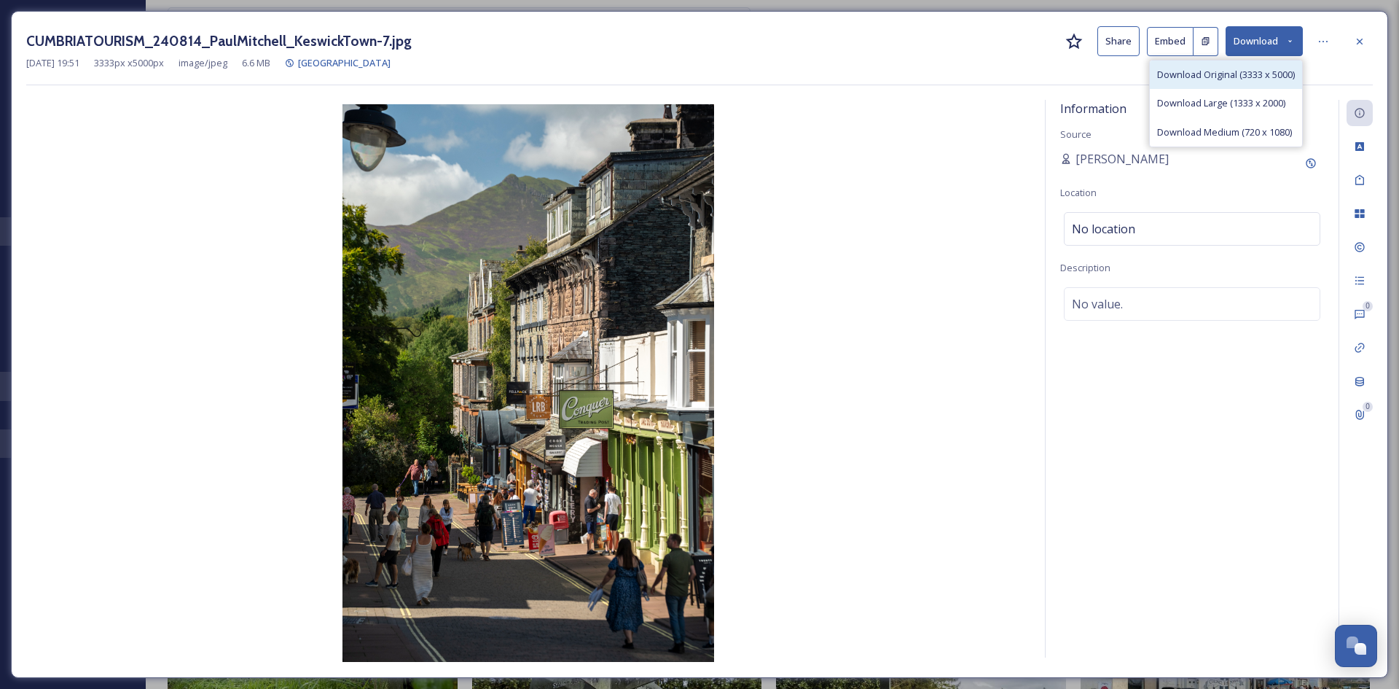
click at [1247, 77] on span "Download Original (3333 x 5000)" at bounding box center [1226, 75] width 138 height 14
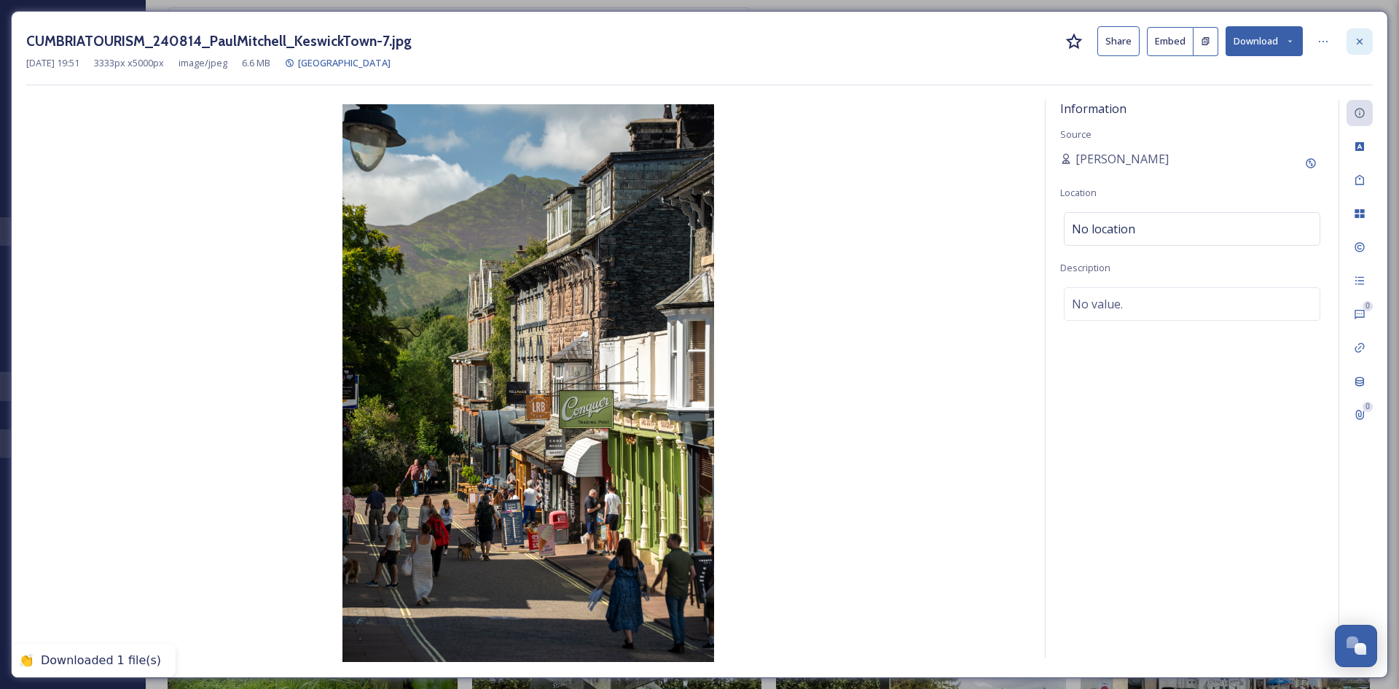
click at [1361, 45] on icon at bounding box center [1360, 42] width 12 height 12
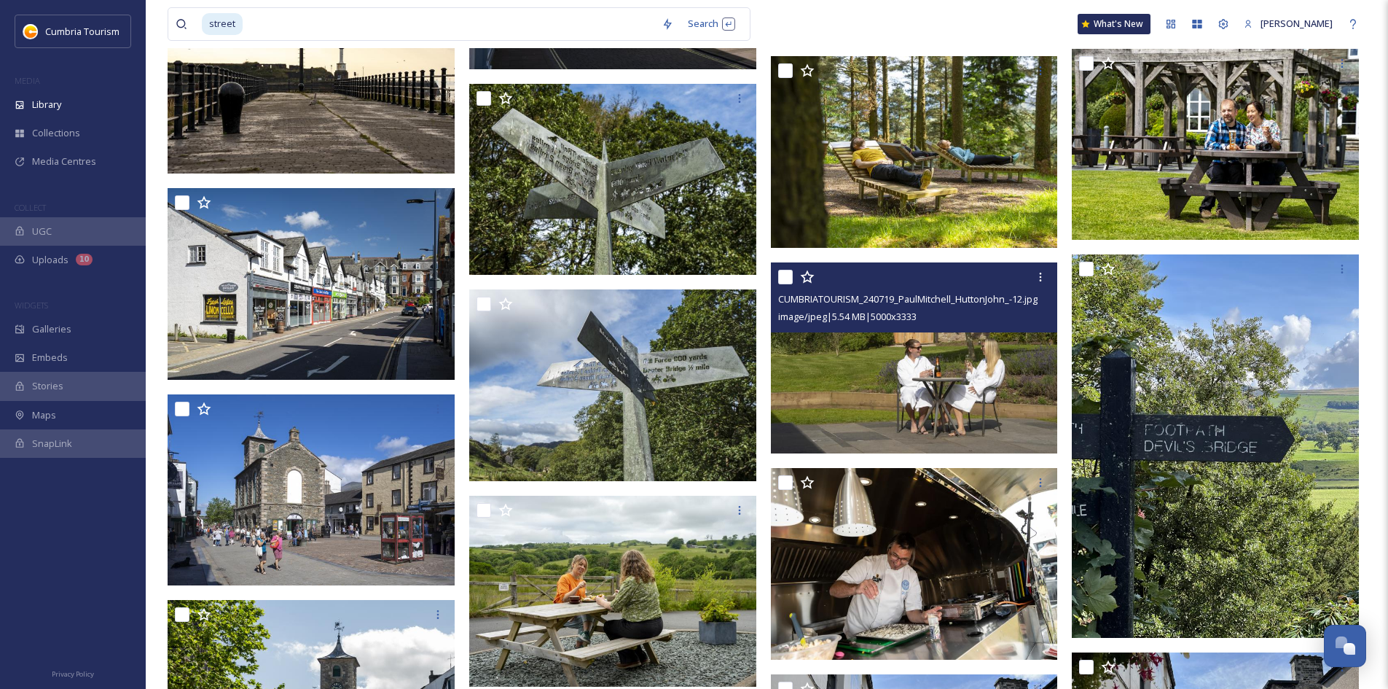
scroll to position [11366, 0]
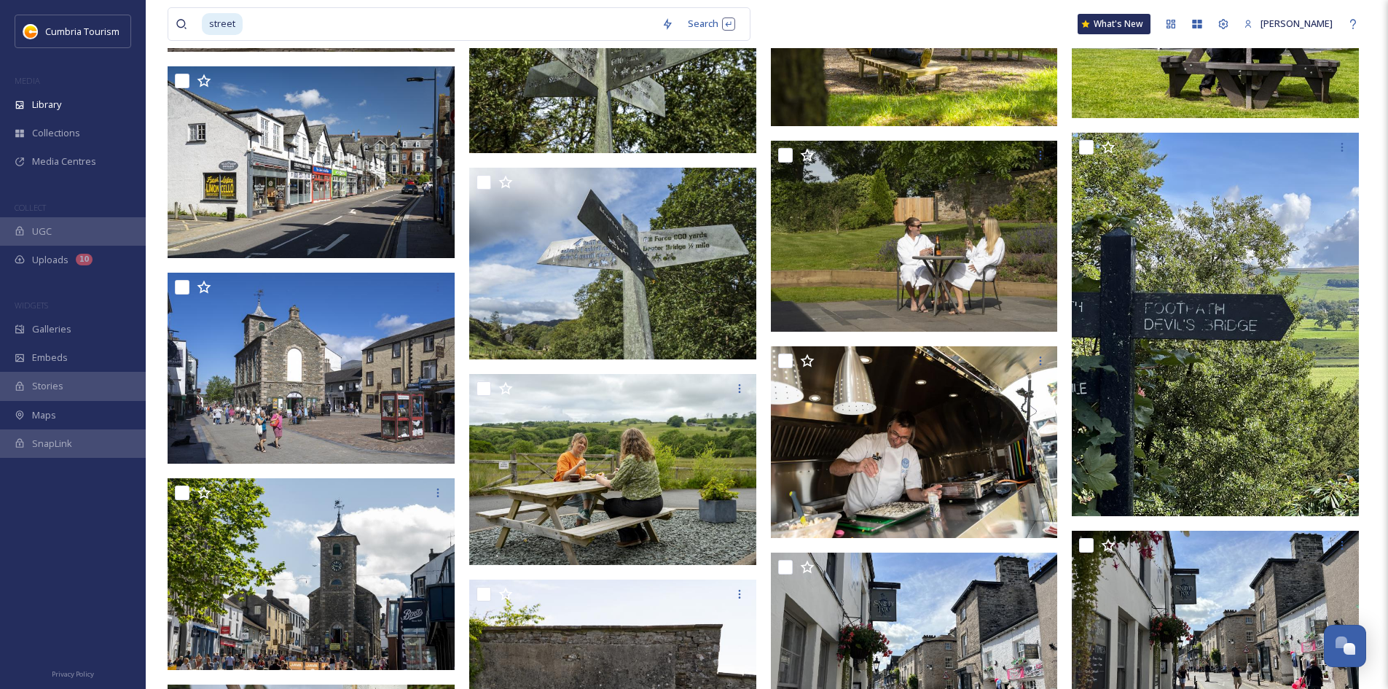
click at [491, 19] on input at bounding box center [449, 24] width 410 height 32
click at [305, 26] on input at bounding box center [449, 24] width 410 height 32
type input "s"
type input "food"
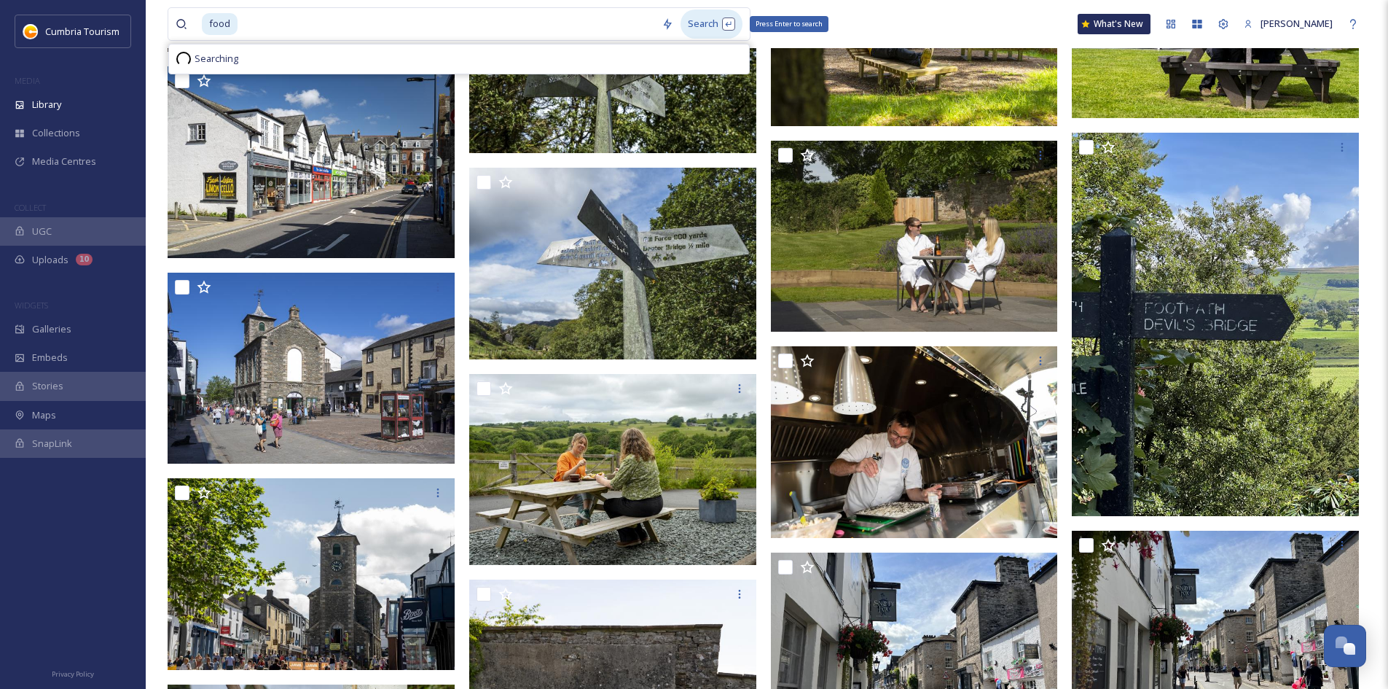
click at [710, 34] on div "Search Press Enter to search" at bounding box center [711, 23] width 62 height 28
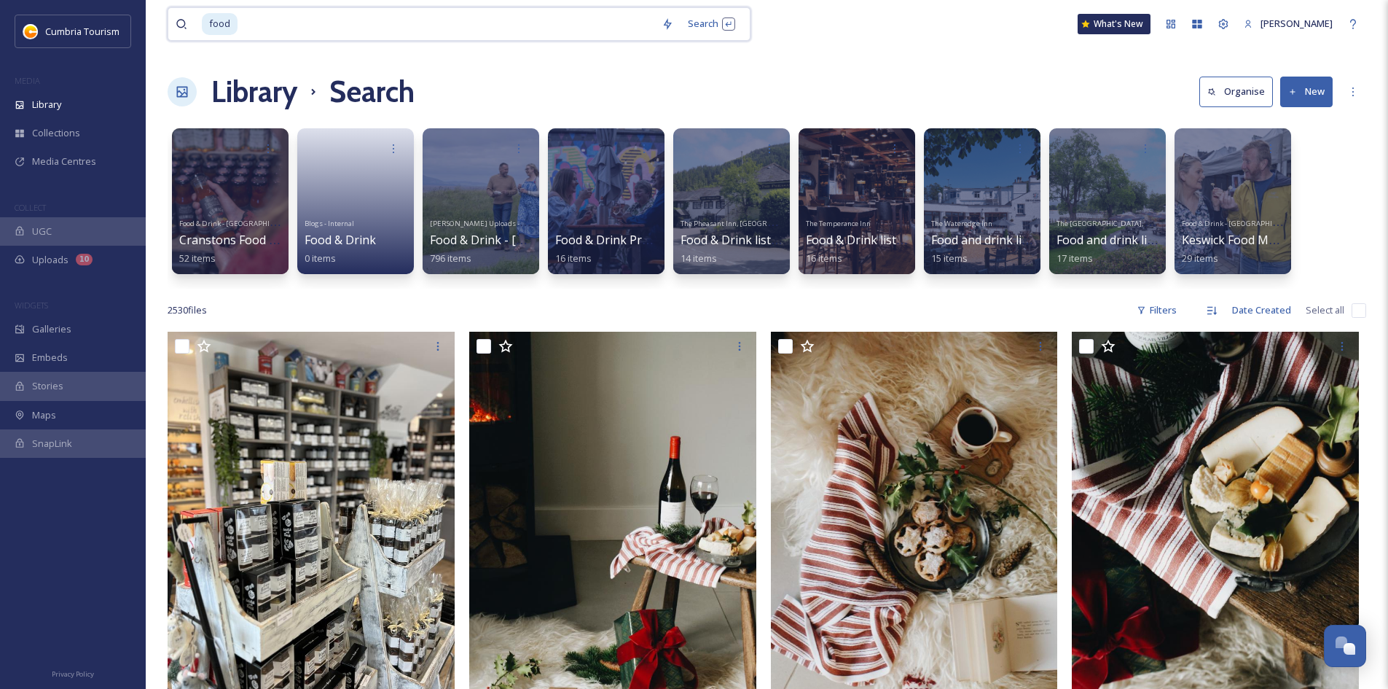
click at [299, 23] on input at bounding box center [446, 24] width 415 height 32
type input "f"
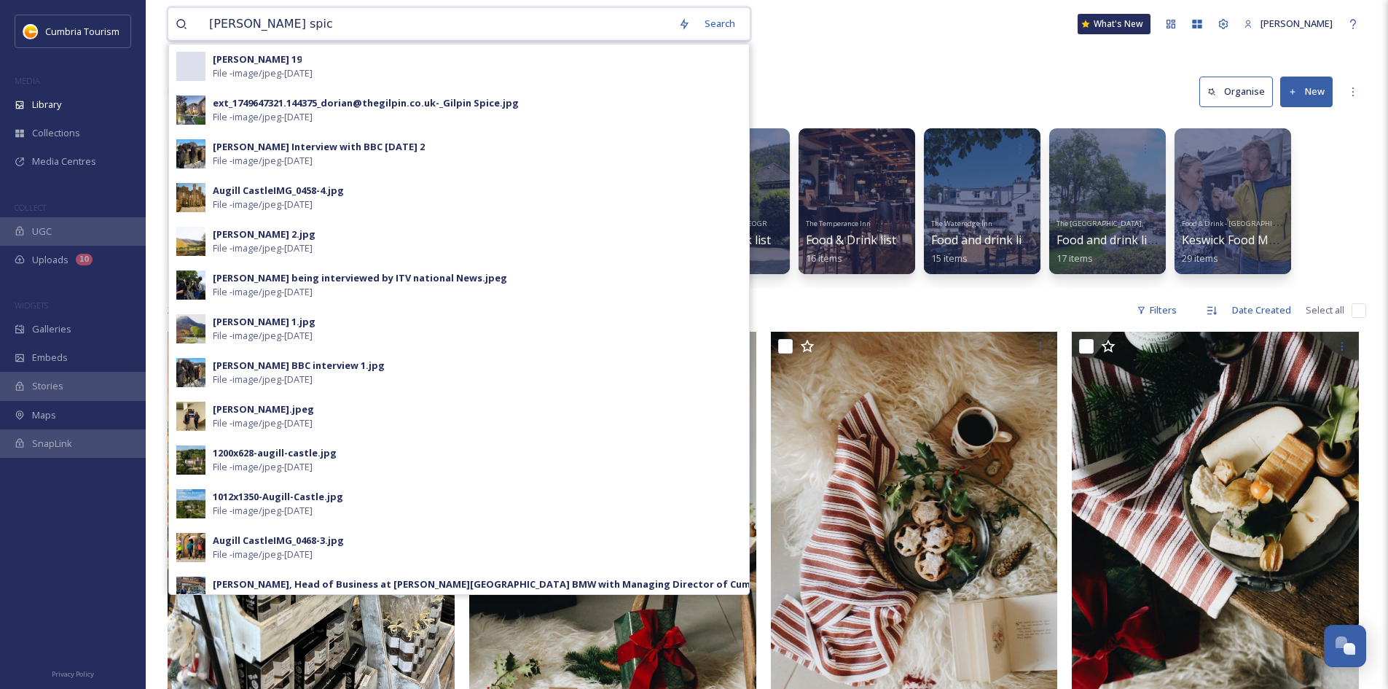
type input "[PERSON_NAME] spice"
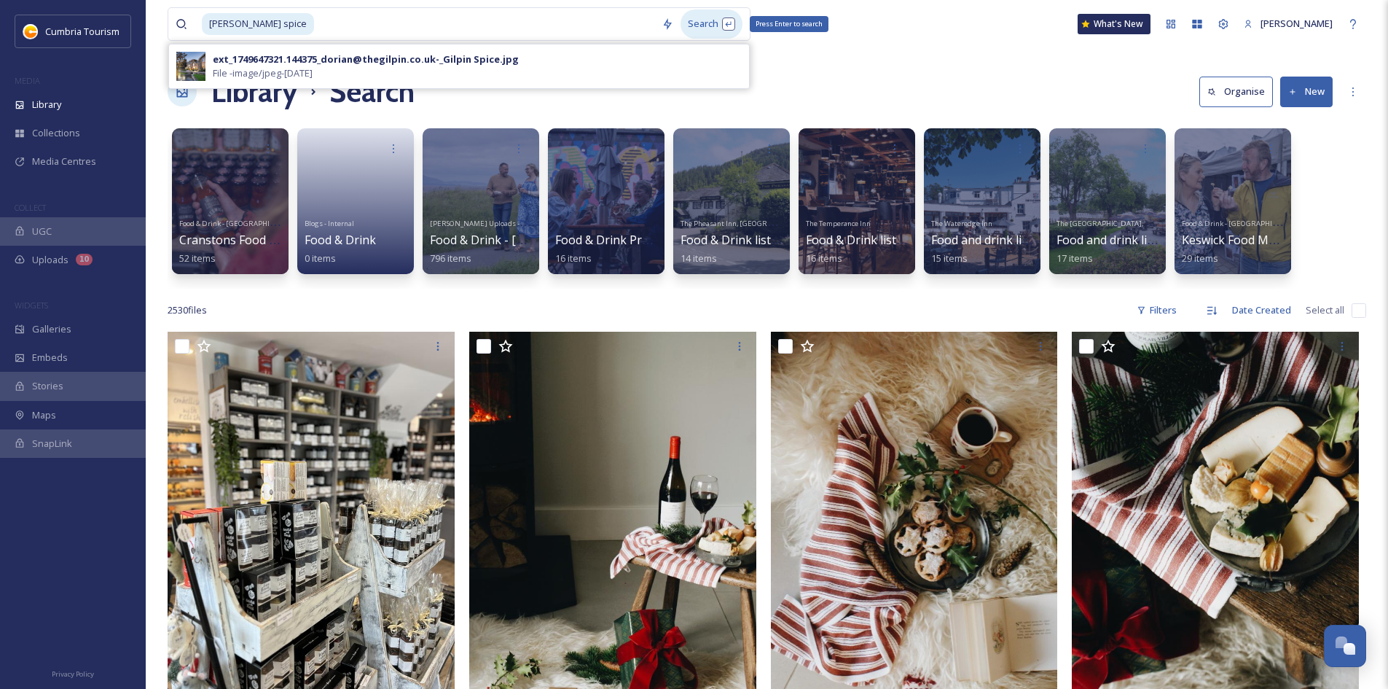
click at [722, 23] on div "Search Press Enter to search" at bounding box center [711, 23] width 62 height 28
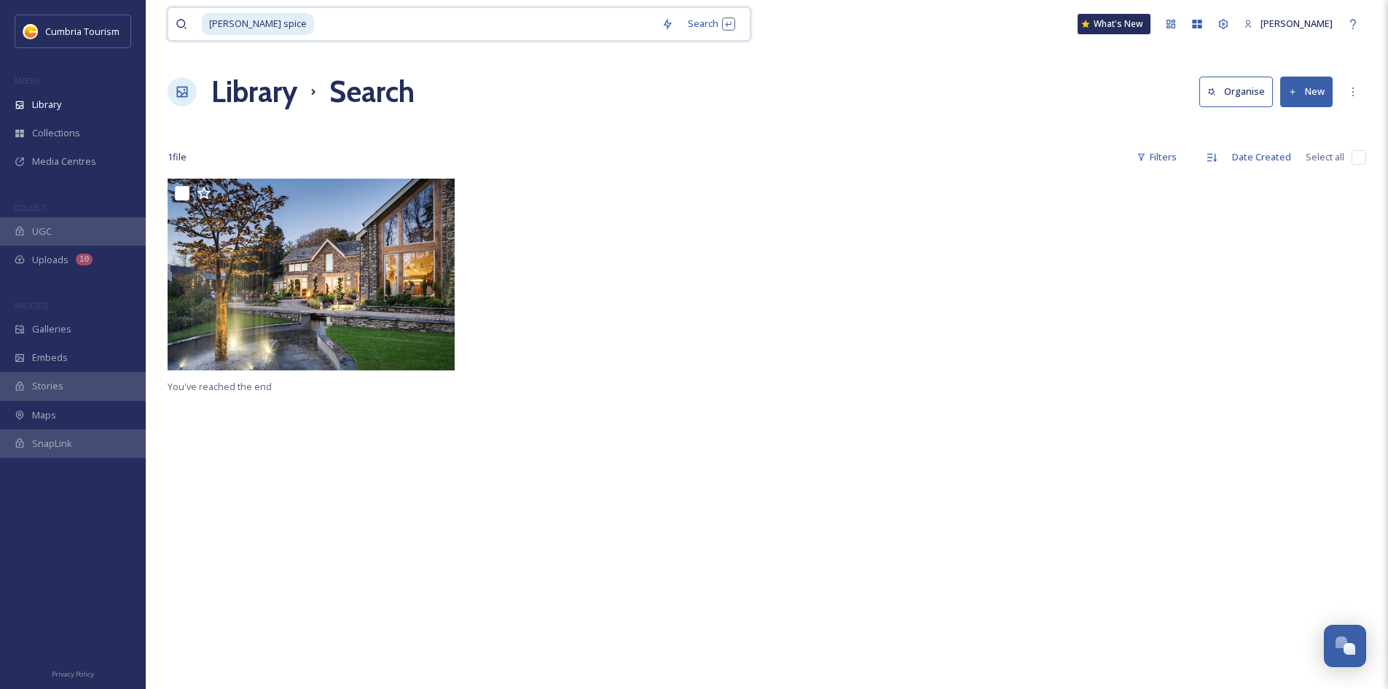
click at [315, 28] on input at bounding box center [484, 24] width 339 height 32
type input "g"
type input "food"
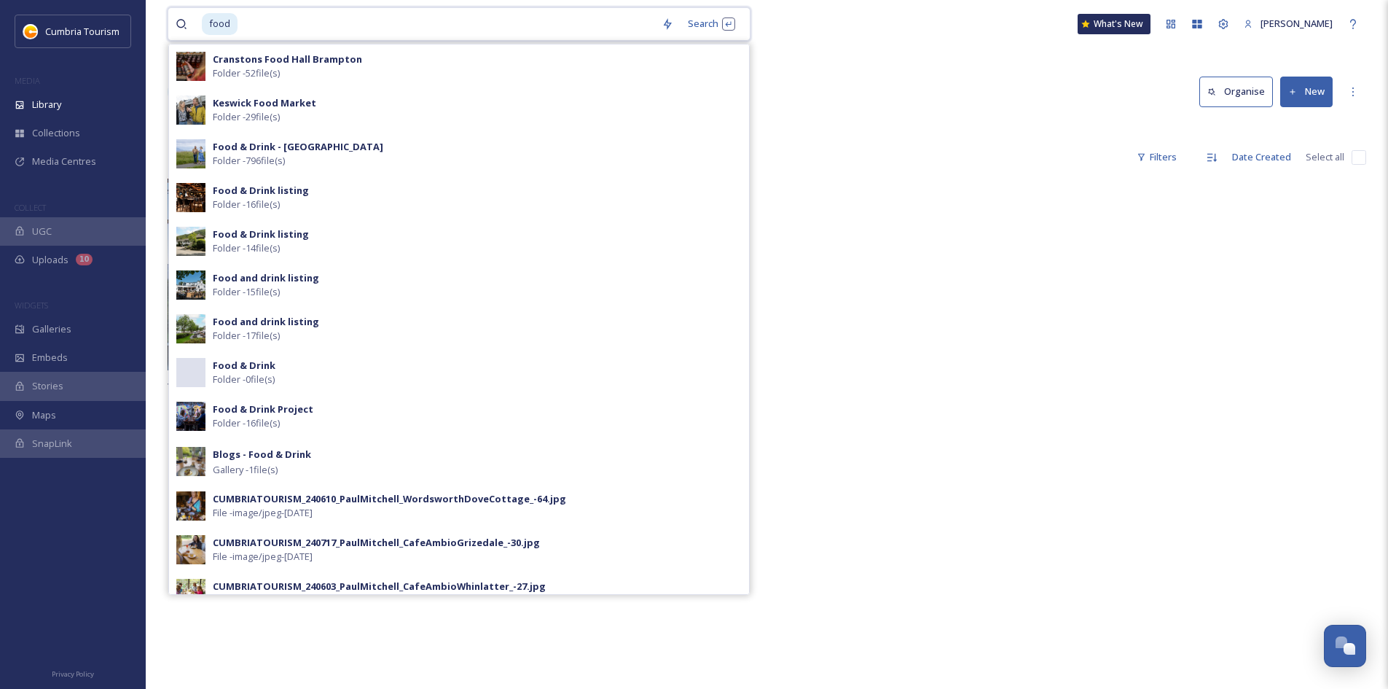
drag, startPoint x: 323, startPoint y: 26, endPoint x: 315, endPoint y: 26, distance: 8.0
click at [315, 26] on input at bounding box center [446, 24] width 415 height 32
type input "f"
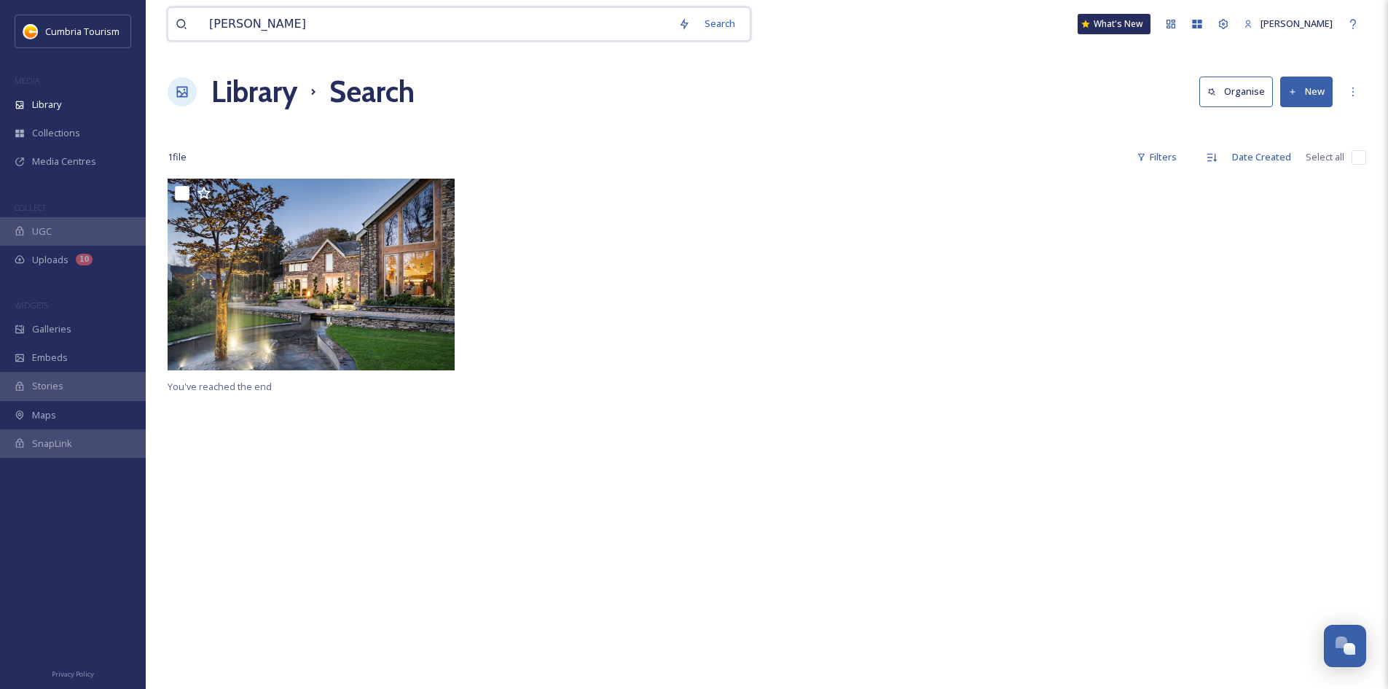
type input "langdale chase"
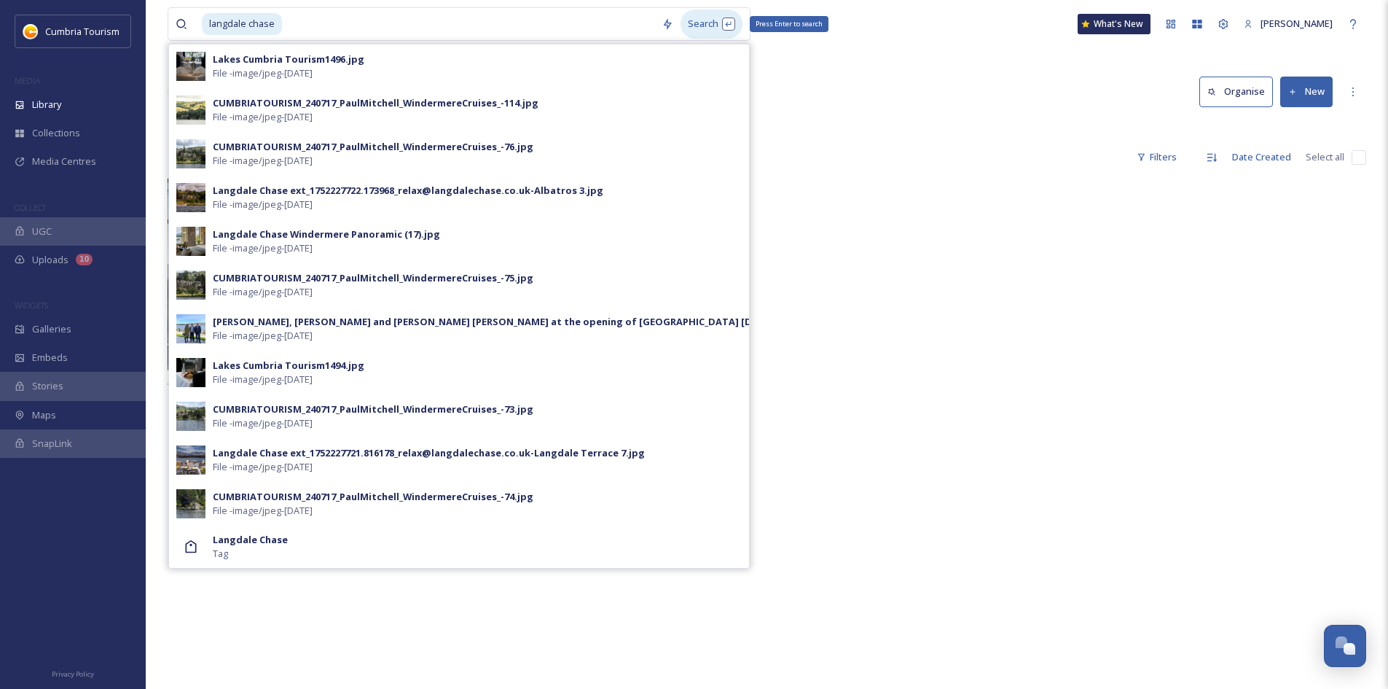
click at [706, 29] on div "Search Press Enter to search" at bounding box center [711, 23] width 62 height 28
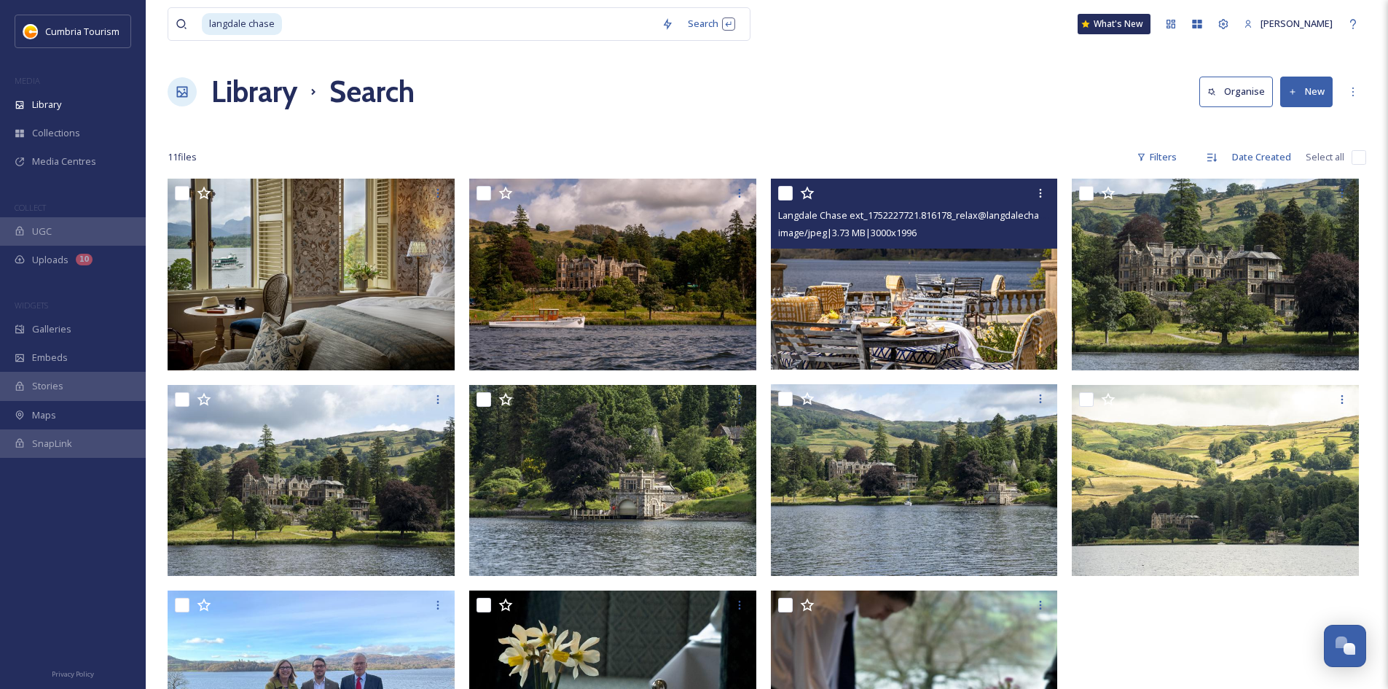
click at [979, 292] on img at bounding box center [914, 274] width 287 height 191
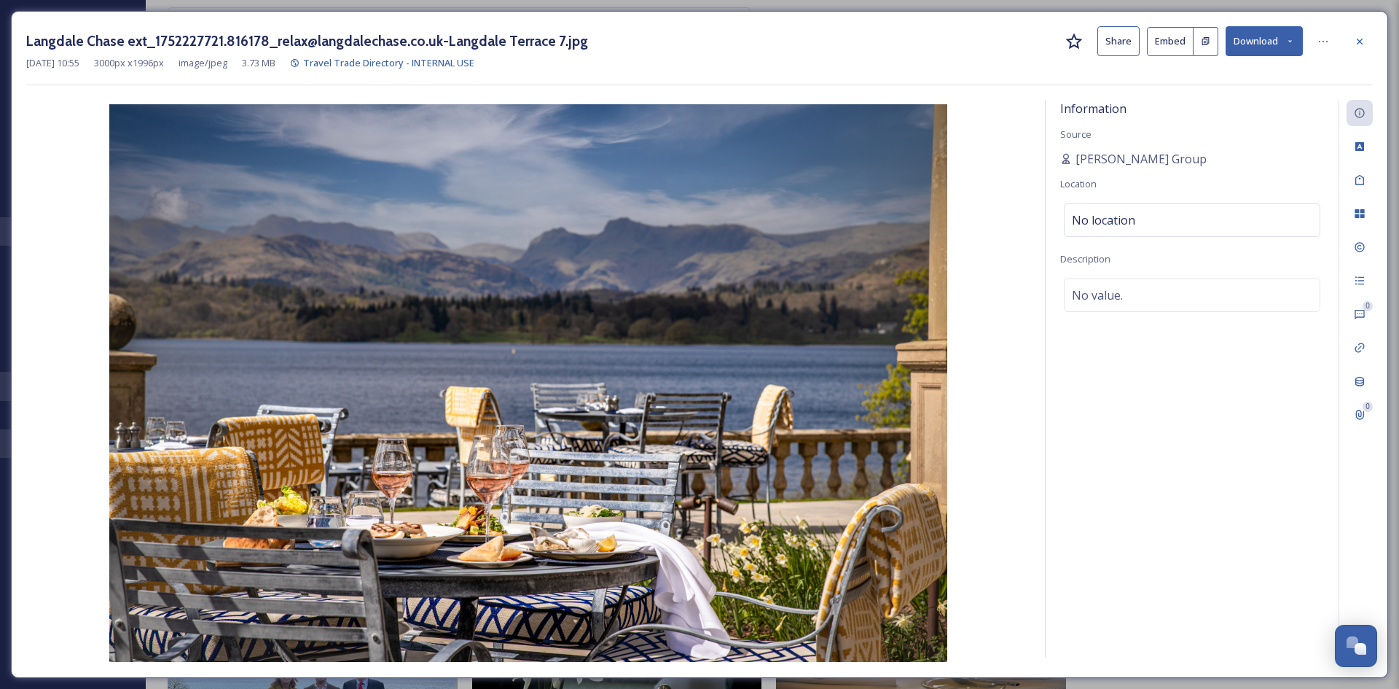
click at [1270, 53] on button "Download" at bounding box center [1263, 41] width 77 height 30
click at [1213, 85] on div "Download Original (3000 x 1996)" at bounding box center [1226, 74] width 152 height 28
click at [1365, 41] on icon at bounding box center [1360, 42] width 12 height 12
